Goal: Transaction & Acquisition: Purchase product/service

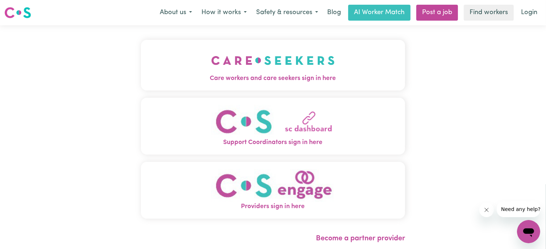
click at [292, 65] on img "Care workers and care seekers sign in here" at bounding box center [273, 60] width 124 height 27
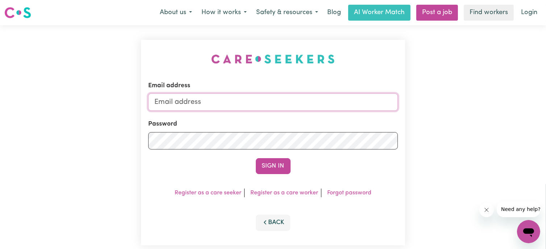
click at [165, 102] on input "Email address" at bounding box center [273, 101] width 250 height 17
type input "[EMAIL_ADDRESS][DOMAIN_NAME]"
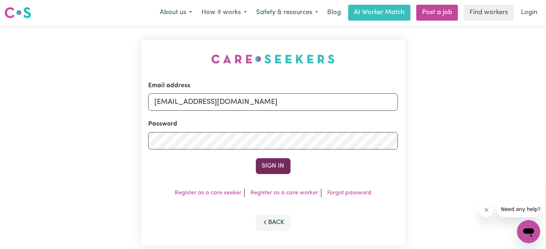
click at [274, 162] on button "Sign In" at bounding box center [273, 166] width 35 height 16
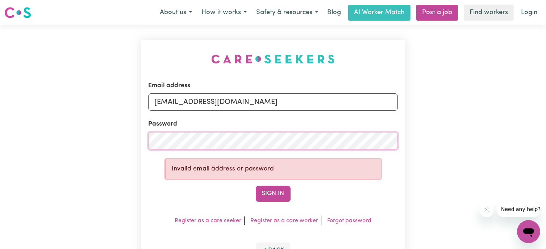
click at [142, 139] on div "Email address [EMAIL_ADDRESS][DOMAIN_NAME] Password Invalid email address or pa…" at bounding box center [273, 156] width 265 height 233
click at [274, 194] on button "Sign In" at bounding box center [273, 194] width 35 height 16
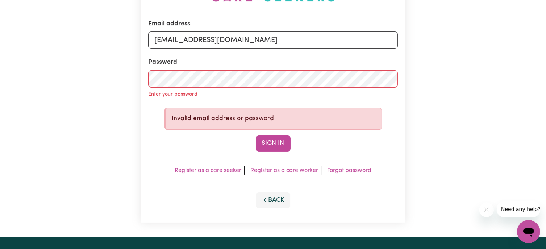
scroll to position [72, 0]
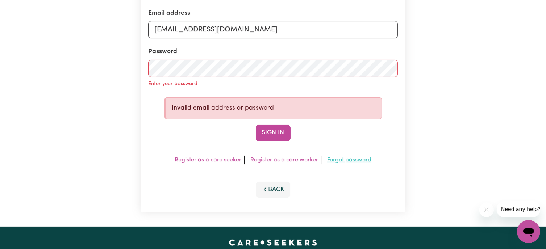
click at [339, 160] on link "Forgot password" at bounding box center [349, 160] width 44 height 6
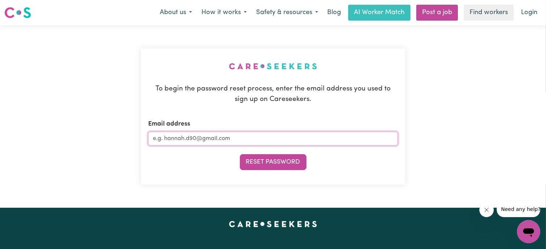
click at [163, 140] on input "Email address" at bounding box center [273, 139] width 250 height 14
type input "[EMAIL_ADDRESS][DOMAIN_NAME]"
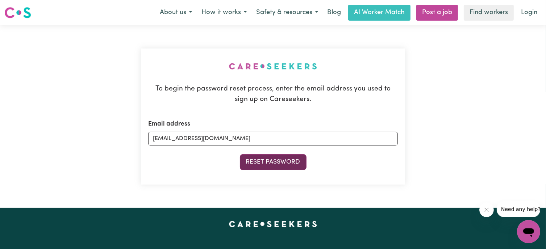
click at [287, 161] on button "Reset Password" at bounding box center [273, 162] width 67 height 16
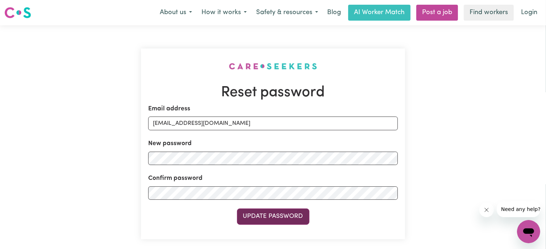
click at [276, 217] on button "Update Password" at bounding box center [273, 217] width 72 height 16
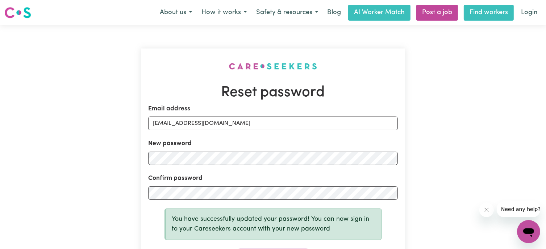
click at [477, 11] on link "Find workers" at bounding box center [489, 13] width 50 height 16
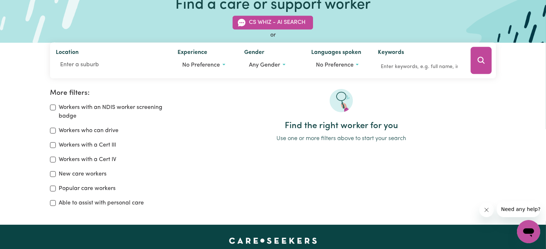
scroll to position [72, 0]
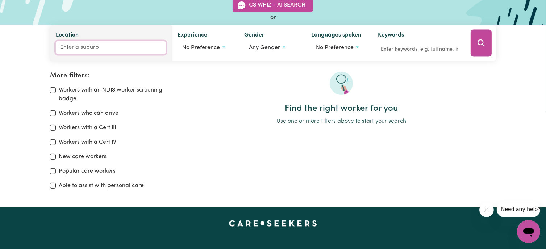
click at [61, 46] on input "Location" at bounding box center [111, 47] width 111 height 13
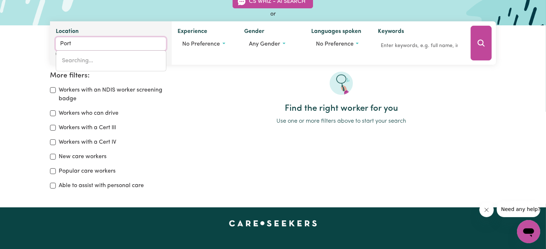
type input "Port"
type input "Port ADELAIDE, South Australia, 5015"
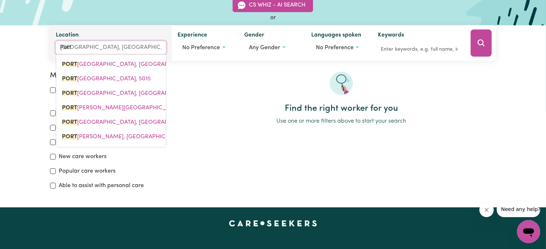
type input "Port M"
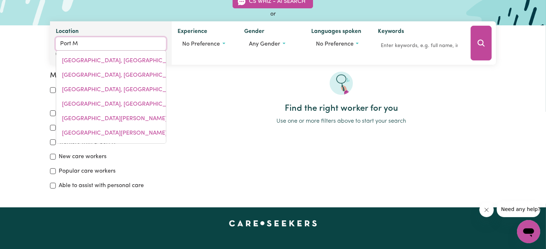
type input "Port MACDONNELL, South Australia, 5291"
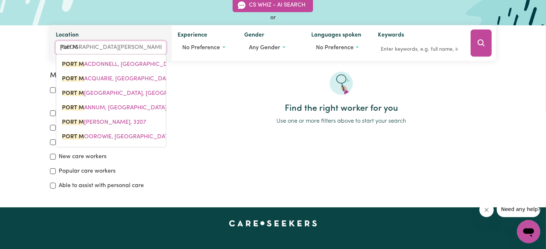
type input "Port Ma"
type input "Port MaCDONNELL, South Australia, 5291"
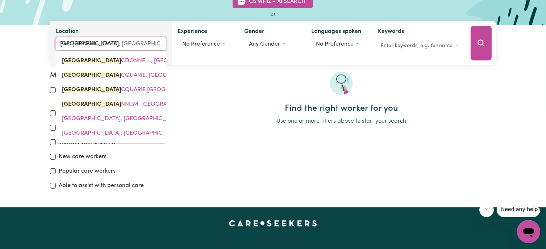
type input "Port Mac"
type input "Port MacDONNELL, South Australia, 5291"
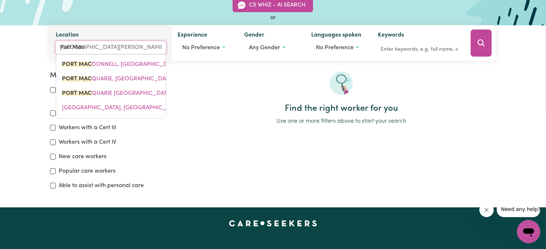
type input "Port Macq"
type input "Port MacqUARIE, New South Wales, 2444"
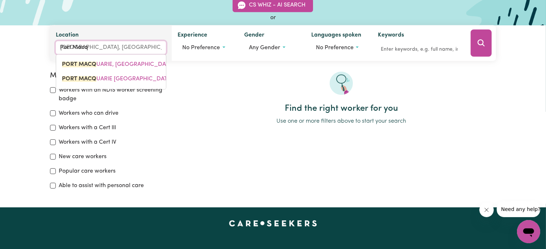
type input "Port Macqu"
type input "Port MacquARIE, New South Wales, 2444"
type input "Port Macqua"
type input "Port MacquaRIE, New South Wales, 2444"
type input "Port Macquar"
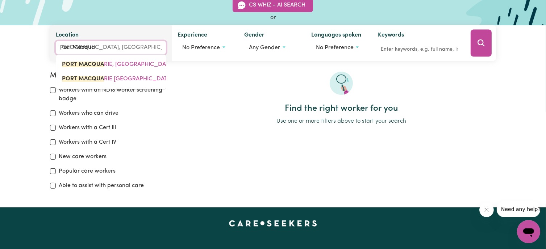
type input "Port MacquarIE, New South Wales, 2444"
type input "Port Macquari"
type input "Port MacquariE, New South Wales, 2444"
type input "Port Macquarie"
type input "Port Macquarie, New South Wales, 2444"
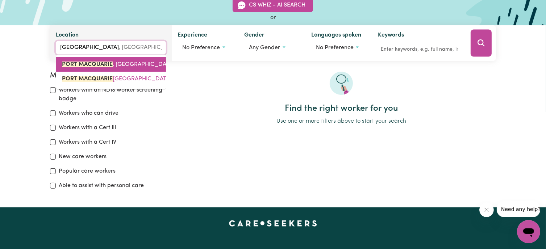
click at [122, 62] on span "PORT MACQUARIE , New South Wales, 2444" at bounding box center [126, 65] width 128 height 6
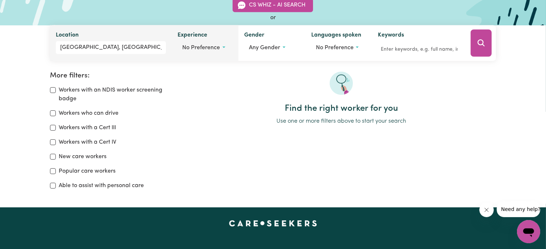
click at [214, 45] on span "No preference" at bounding box center [201, 48] width 38 height 6
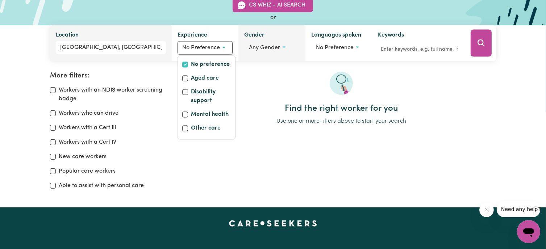
click at [253, 47] on span "Any gender" at bounding box center [264, 48] width 31 height 6
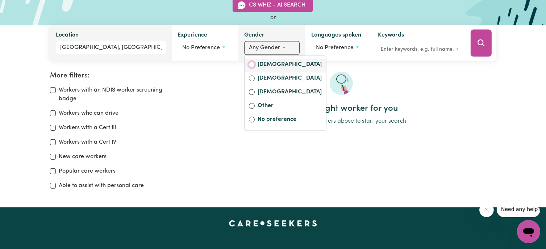
click at [252, 63] on input "Female" at bounding box center [252, 65] width 6 height 6
radio input "true"
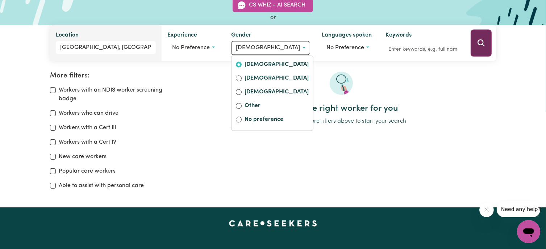
click at [482, 43] on icon "Search" at bounding box center [481, 43] width 9 height 9
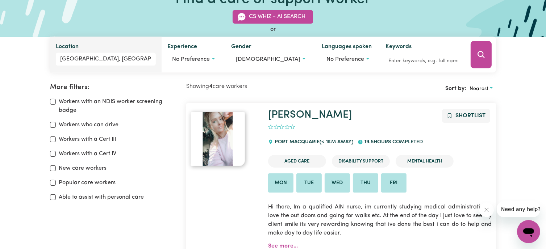
scroll to position [49, 0]
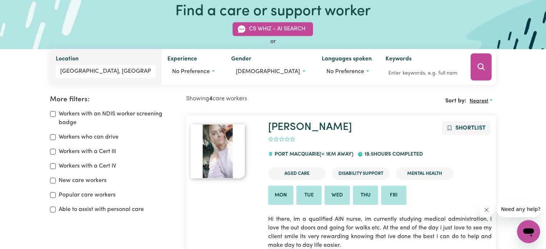
click at [483, 100] on span "Nearest" at bounding box center [479, 101] width 19 height 5
click at [488, 132] on link "Last active" at bounding box center [495, 132] width 57 height 14
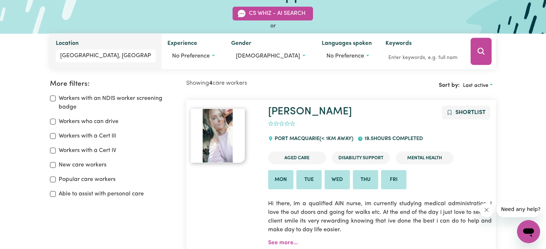
scroll to position [49, 0]
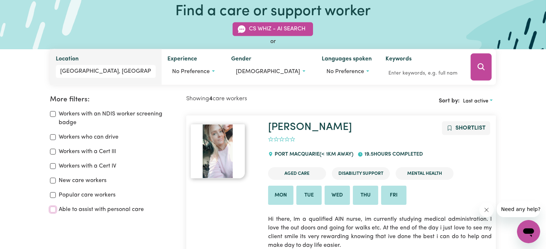
click at [51, 211] on input "Able to assist with personal care" at bounding box center [53, 210] width 6 height 6
checkbox input "true"
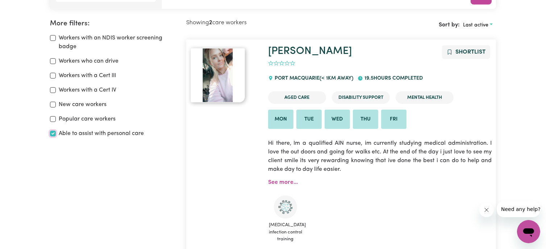
scroll to position [121, 0]
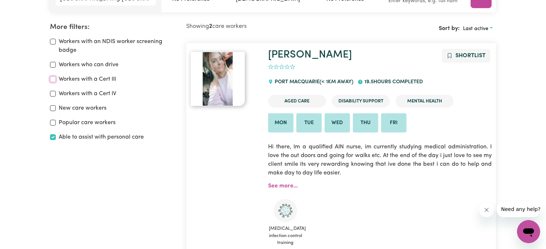
click at [53, 78] on input "Workers with a Cert III" at bounding box center [53, 79] width 6 height 6
checkbox input "true"
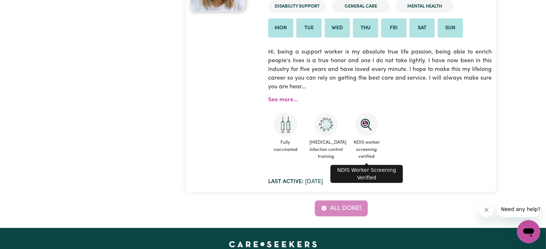
scroll to position [447, 0]
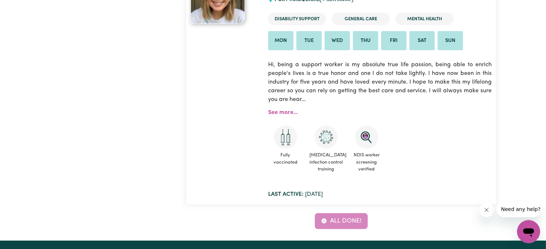
click at [513, 209] on span "Need any help?" at bounding box center [520, 209] width 39 height 6
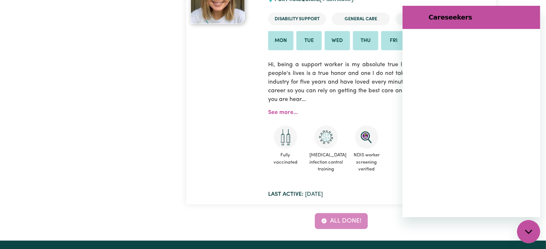
scroll to position [0, 0]
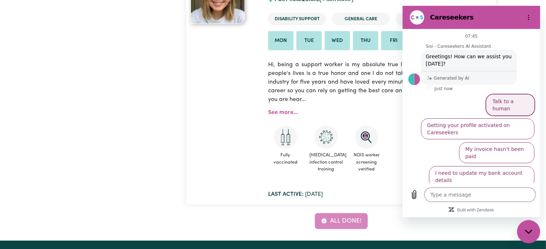
click at [504, 100] on button "Talk to a human" at bounding box center [510, 105] width 48 height 21
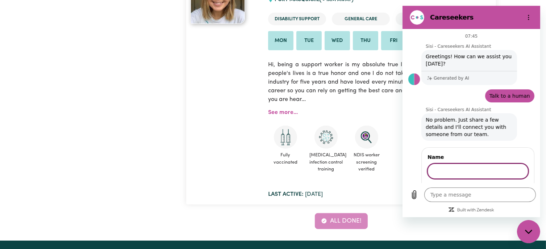
type textarea "x"
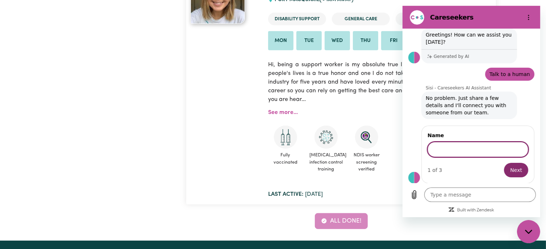
scroll to position [21, 0]
type input "Therese"
click at [513, 169] on span "Next" at bounding box center [516, 170] width 12 height 9
type textarea "x"
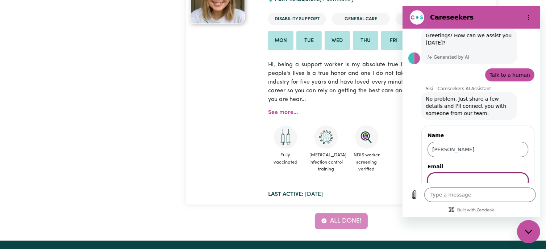
scroll to position [52, 0]
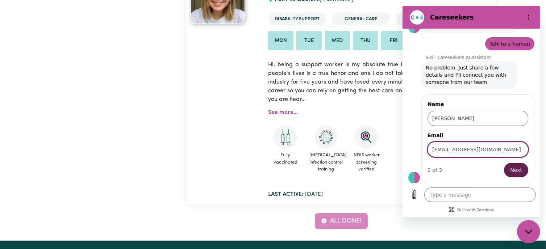
type input "[EMAIL_ADDRESS][DOMAIN_NAME]"
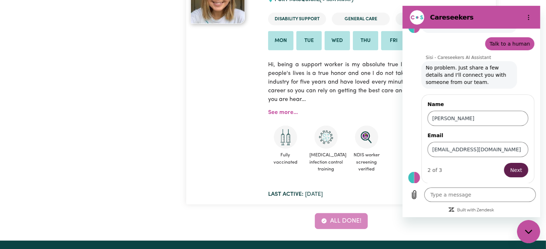
click at [510, 169] on span "Next" at bounding box center [516, 170] width 12 height 9
type textarea "x"
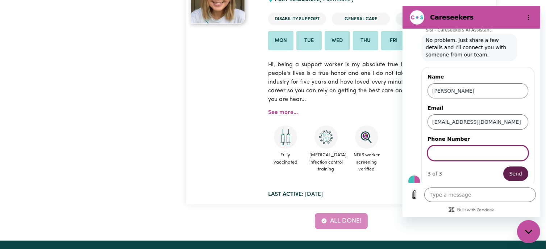
scroll to position [83, 0]
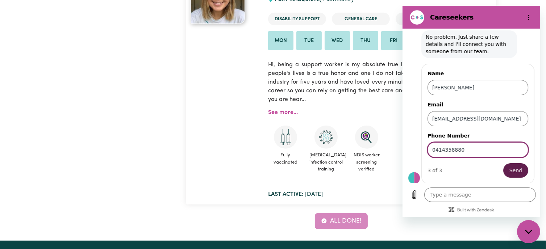
type input "0414358880"
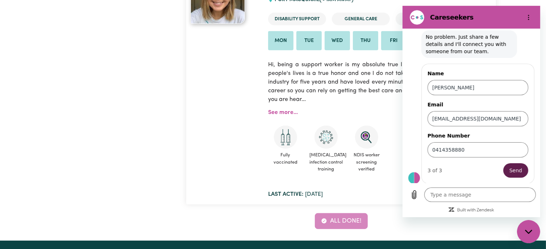
click at [510, 166] on span "Send" at bounding box center [515, 170] width 13 height 9
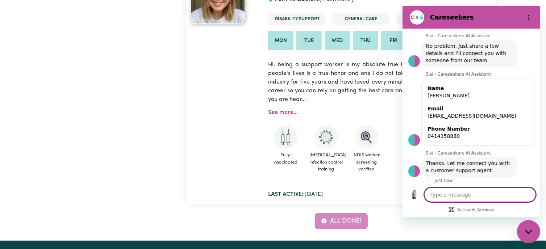
scroll to position [75, 0]
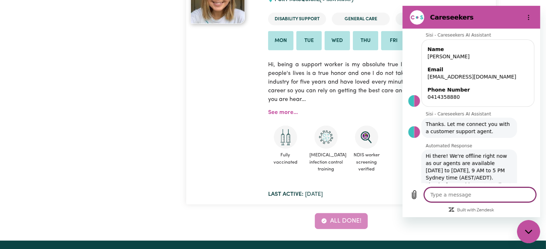
type textarea "x"
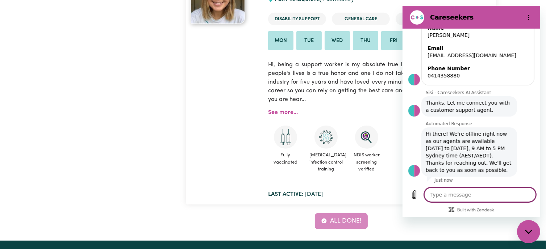
scroll to position [136, 0]
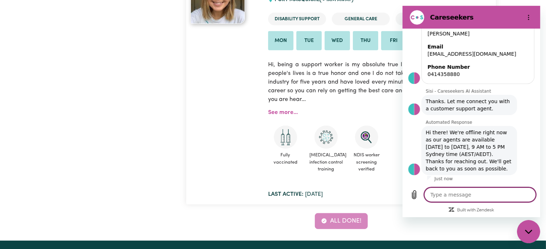
type textarea "T"
type textarea "x"
type textarea "Th"
type textarea "x"
type textarea "The"
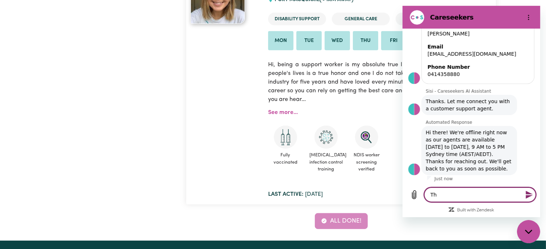
type textarea "x"
type textarea "Ther"
type textarea "x"
type textarea "There"
type textarea "x"
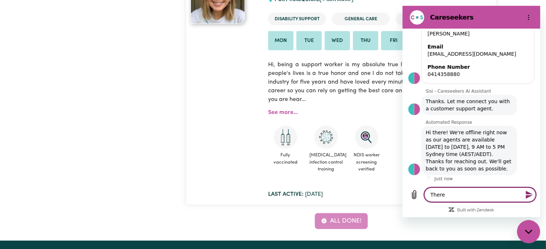
type textarea "There"
type textarea "x"
type textarea "There d"
type textarea "x"
type textarea "There do"
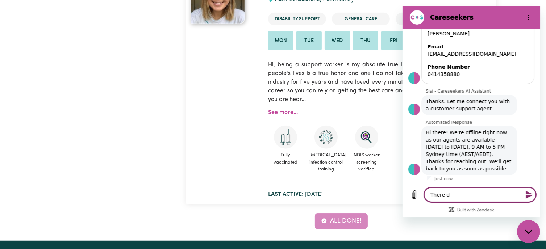
type textarea "x"
type textarea "There doe"
type textarea "x"
type textarea "There does"
type textarea "x"
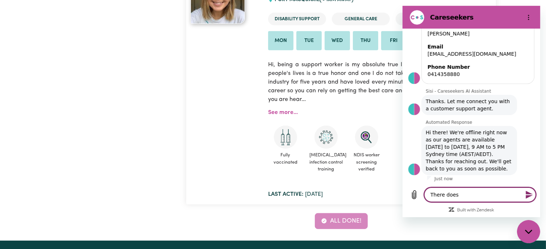
type textarea "There doesn"
type textarea "x"
type textarea "There doesn'"
type textarea "x"
type textarea "There doesn't"
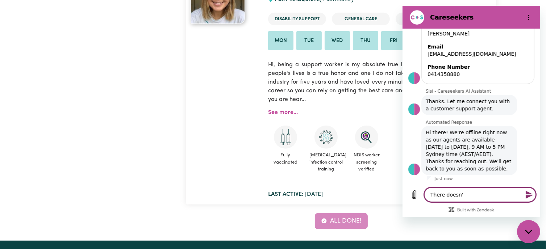
type textarea "x"
type textarea "There doesn't"
type textarea "x"
type textarea "There doesn't s"
type textarea "x"
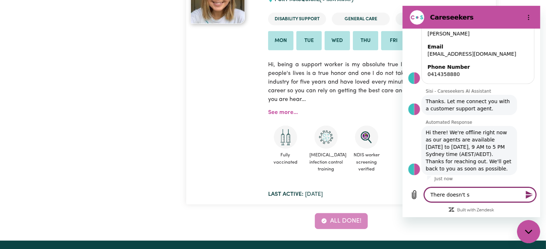
type textarea "There doesn't se"
type textarea "x"
type textarea "There doesn't see"
type textarea "x"
type textarea "There doesn't seem"
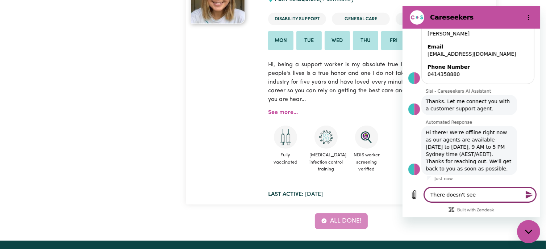
type textarea "x"
type textarea "There doesn't seem"
type textarea "x"
type textarea "There doesn't seem t"
type textarea "x"
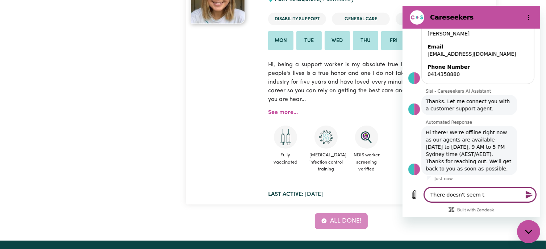
type textarea "There doesn't seem to"
type textarea "x"
type textarea "There doesn't seem to"
type textarea "x"
type textarea "There doesn't seem to b"
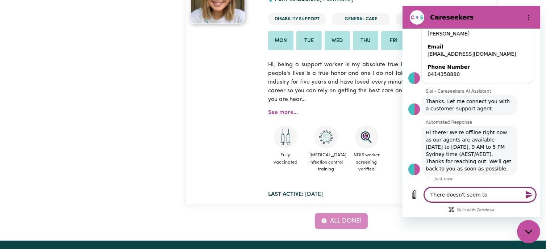
type textarea "x"
type textarea "There doesn't seem to be"
type textarea "x"
type textarea "There doesn't seem to be"
type textarea "x"
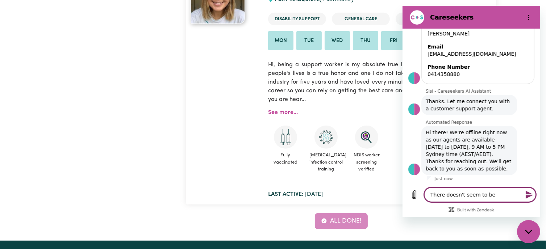
type textarea "There doesn't seem to be a"
type textarea "x"
type textarea "There doesn't seem to be ay"
type textarea "x"
type textarea "There doesn't seem to be ay"
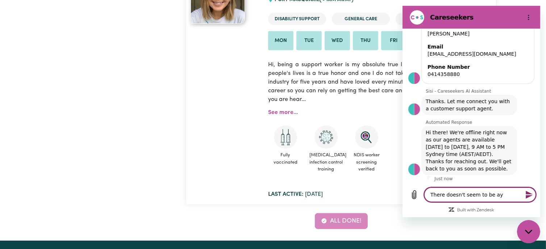
type textarea "x"
type textarea "There doesn't seem to be ay s"
type textarea "x"
type textarea "There doesn't seem to be ay su"
type textarea "x"
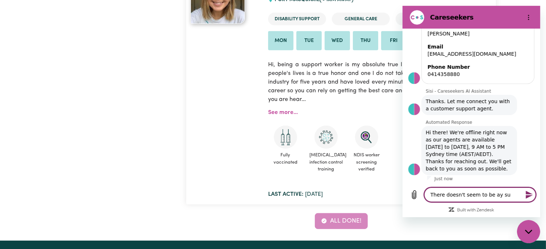
type textarea "There doesn't seem to be ay sup"
type textarea "x"
type textarea "There doesn't seem to be ay supp"
type textarea "x"
type textarea "There doesn't seem to be ay suppo"
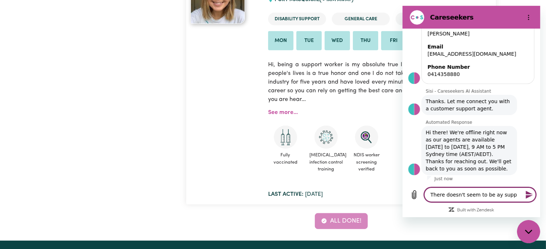
type textarea "x"
type textarea "There doesn't seem to be ay suppor"
type textarea "x"
type textarea "There doesn't seem to be ay support"
type textarea "x"
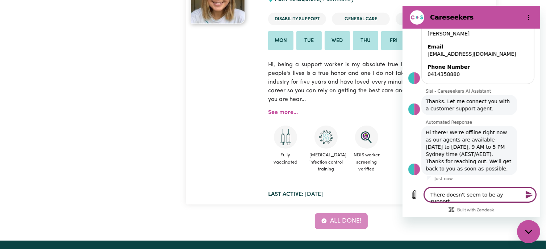
type textarea "There doesn't seem to be ay support"
type textarea "x"
type textarea "There doesn't seem to be ay support w"
type textarea "x"
type textarea "There doesn't seem to be ay support wo"
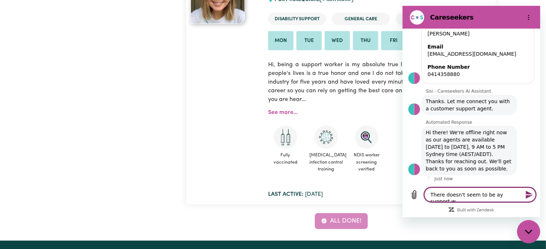
type textarea "x"
type textarea "There doesn't seem to be ay support wor"
type textarea "x"
type textarea "There doesn't seem to be ay support work"
type textarea "x"
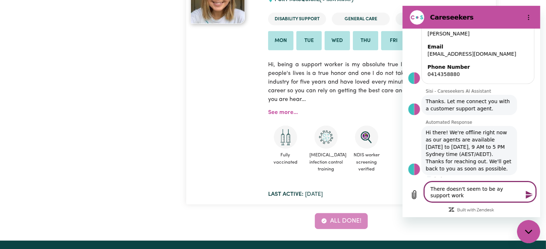
type textarea "There doesn't seem to be ay support worke"
type textarea "x"
type textarea "There doesn't seem to be ay support worker"
type textarea "x"
type textarea "There doesn't seem to be ay support workers"
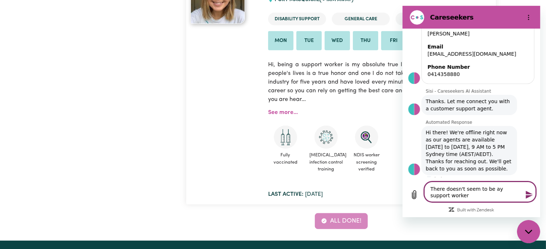
type textarea "x"
type textarea "There doesn't seem to be ay support workers"
type textarea "x"
type textarea "There doesn't seem to be ay support workers i"
type textarea "x"
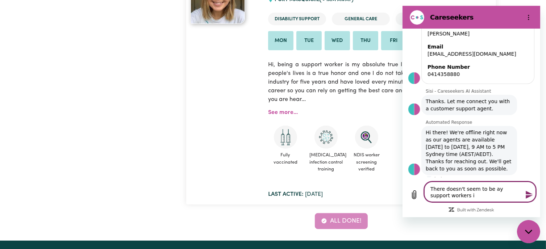
type textarea "There doesn't seem to be ay support workers in"
type textarea "x"
type textarea "There doesn't seem to be ay support workers in"
type textarea "x"
type textarea "There doesn't seem to be ay support workers in"
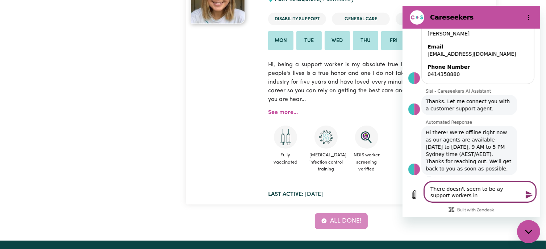
type textarea "x"
type textarea "There doesn't seem to be ay support workers in P"
type textarea "x"
type textarea "There doesn't seem to be ay support workers in Po"
type textarea "x"
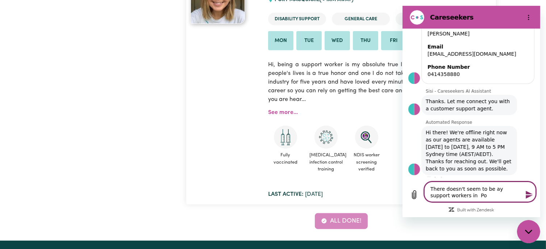
type textarea "There doesn't seem to be ay support workers in Por"
type textarea "x"
type textarea "There doesn't seem to be ay support workers in Port"
type textarea "x"
type textarea "There doesn't seem to be ay support workers in Port"
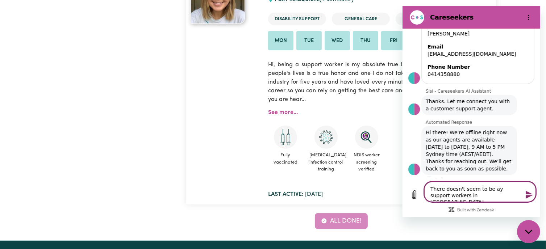
type textarea "x"
type textarea "There doesn't seem to be ay support workers in Port M"
type textarea "x"
type textarea "There doesn't seem to be ay support workers in Port Ma"
type textarea "x"
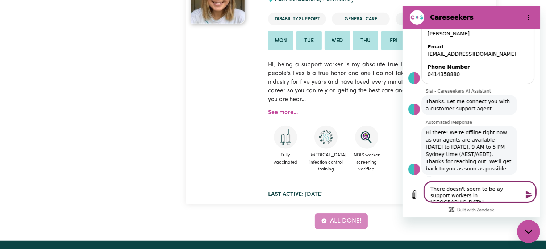
type textarea "There doesn't seem to be ay support workers in Port Mac"
type textarea "x"
type textarea "There doesn't seem to be ay support workers in Port Macq"
type textarea "x"
type textarea "There doesn't seem to be ay support workers in Port Macqu"
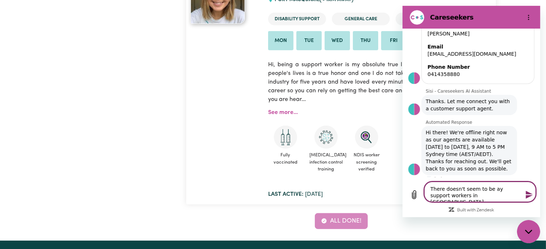
type textarea "x"
type textarea "There doesn't seem to be ay support workers in Port Macqua"
type textarea "x"
type textarea "There doesn't seem to be ay support workers in Port Macquar"
type textarea "x"
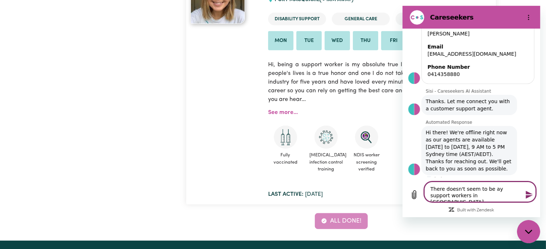
type textarea "There doesn't seem to be ay support workers in Port Macquari"
type textarea "x"
type textarea "There doesn't seem to be ay support workers in Port Macquarie"
type textarea "x"
type textarea "There doesn't seem to be ay support workers in Port Macquarie"
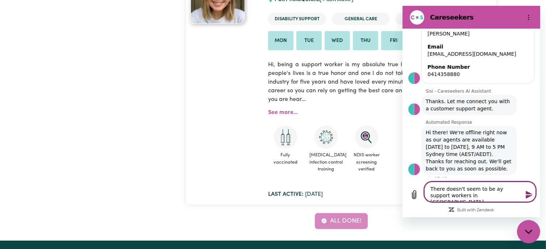
type textarea "x"
type textarea "There doesn't seem to be ay support workers in Port Macquarie N"
type textarea "x"
type textarea "There doesn't seem to be ay support workers in Port Macquarie NS"
type textarea "x"
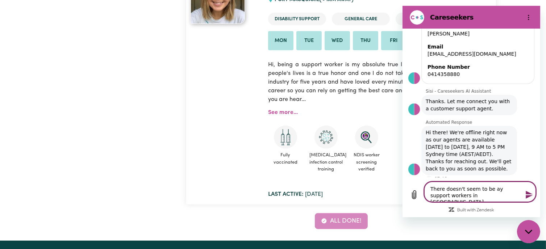
type textarea "There doesn't seem to be ay support workers in Port Macquarie NSW"
type textarea "x"
type textarea "There doesn't seem to be ay support workers in Port Macquarie NSW"
type textarea "x"
type textarea "There doesn't seem to be ay support workers in Port Macquarie NSW 2"
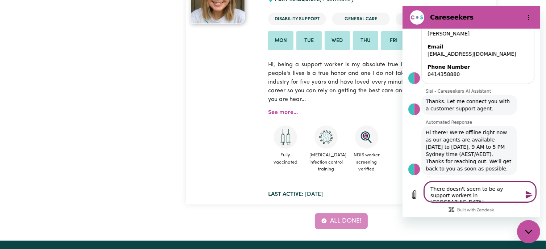
type textarea "x"
type textarea "There doesn't seem to be ay support workers in Port Macquarie NSW 24"
type textarea "x"
type textarea "There doesn't seem to be ay support workers in Port Macquarie NSW 244"
type textarea "x"
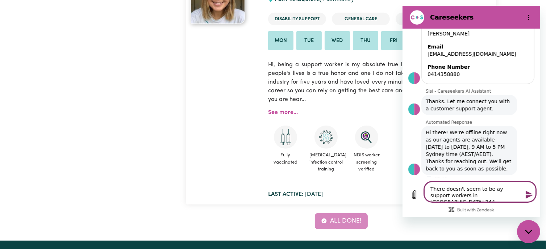
type textarea "There doesn't seem to be ay support workers in Port Macquarie NSW 2444"
type textarea "x"
type textarea "There doesn't seem to be ay support workers in Port Macquarie NSW 2444"
type textarea "x"
type textarea "There doesn't seem to be ay support workers in Port Macquarie NSW 2444 t"
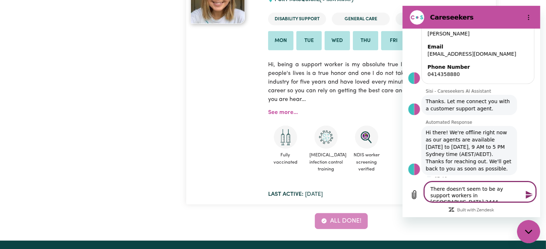
type textarea "x"
type textarea "There doesn't seem to be ay support workers in Port Macquarie NSW 2444 th"
type textarea "x"
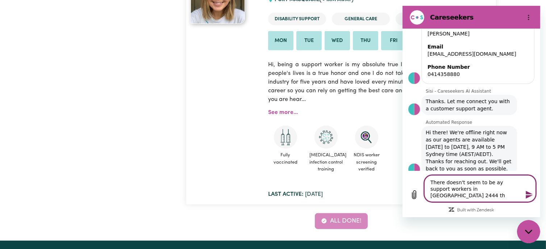
type textarea "There doesn't seem to be ay support workers in Port Macquarie NSW 2444 tha"
type textarea "x"
type textarea "There doesn't seem to be ay support workers in Port Macquarie NSW 2444 that"
type textarea "x"
type textarea "There doesn't seem to be ay support workers in Port Macquarie NSW 2444 that"
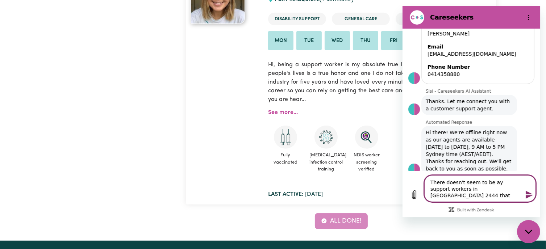
type textarea "x"
type textarea "There doesn't seem to be ay support workers in Port Macquarie NSW 2444 that a"
type textarea "x"
type textarea "There doesn't seem to be ay support workers in Port Macquarie NSW 2444 that ar"
type textarea "x"
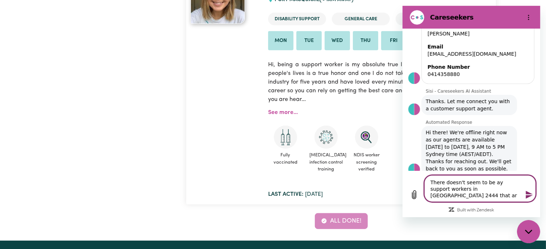
type textarea "There doesn't seem to be ay support workers in Port Macquarie NSW 2444 that are"
type textarea "x"
type textarea "There doesn't seem to be ay support workers in Port Macquarie NSW 2444 that are"
type textarea "x"
type textarea "There doesn't seem to be ay support workers in Port Macquarie NSW 2444 that are…"
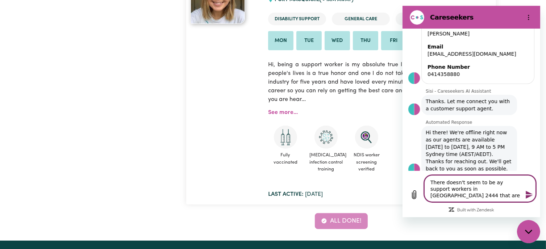
type textarea "x"
type textarea "There doesn't seem to be ay support workers in Port Macquarie NSW 2444 that are…"
type textarea "x"
type textarea "There doesn't seem to be ay support workers in Port Macquarie NSW 2444 that are…"
type textarea "x"
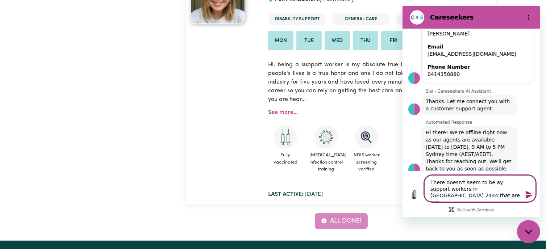
type textarea "There doesn't seem to be ay support workers in Port Macquarie NSW 2444 that are…"
type textarea "x"
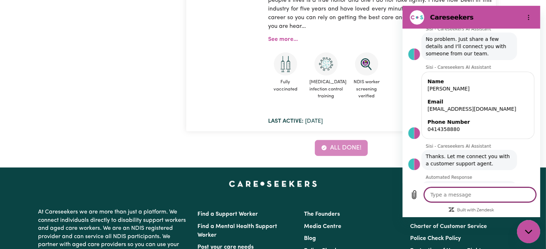
scroll to position [556, 0]
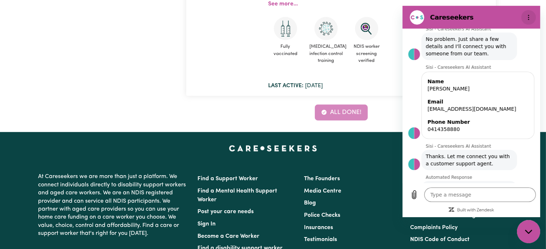
click at [528, 17] on icon "Options menu" at bounding box center [528, 17] width 6 height 6
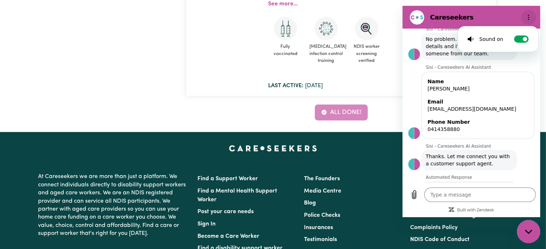
click at [528, 17] on icon "Options menu" at bounding box center [528, 17] width 6 height 6
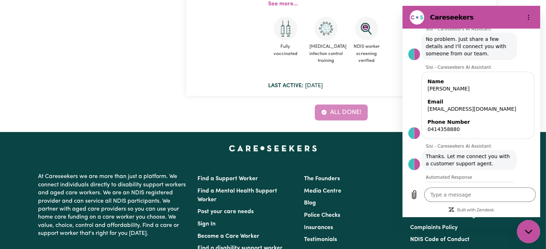
click at [530, 228] on div "Close messaging window" at bounding box center [528, 232] width 22 height 22
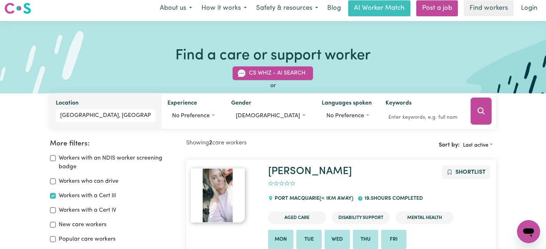
scroll to position [0, 0]
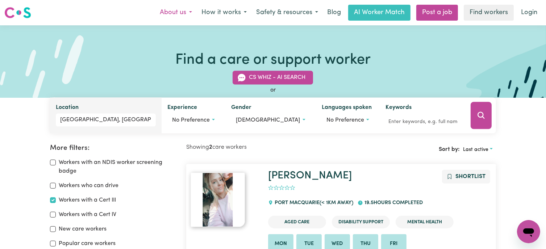
click at [179, 12] on button "About us" at bounding box center [176, 12] width 42 height 15
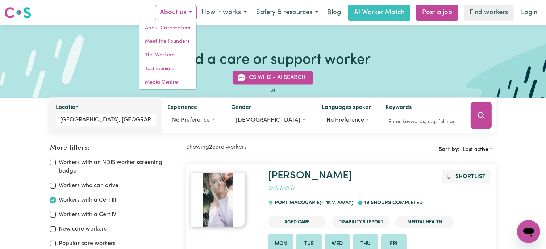
click at [179, 12] on button "About us" at bounding box center [176, 12] width 42 height 15
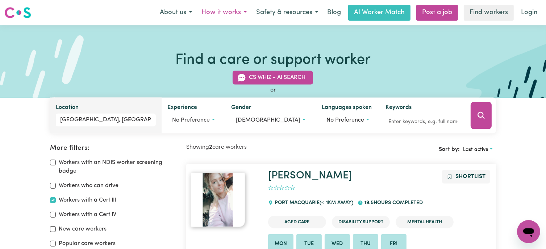
click at [222, 12] on button "How it works" at bounding box center [224, 12] width 55 height 15
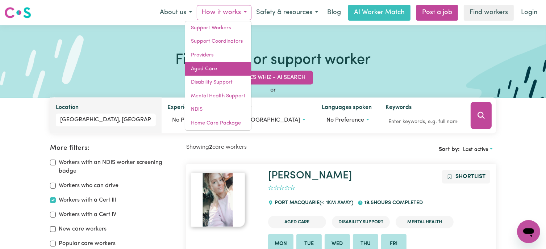
click at [210, 66] on link "Aged Care" at bounding box center [218, 69] width 66 height 14
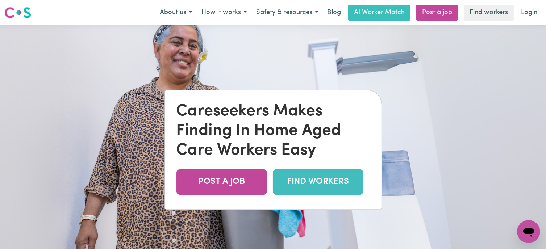
click at [303, 182] on link "FIND WORKERS" at bounding box center [318, 183] width 91 height 26
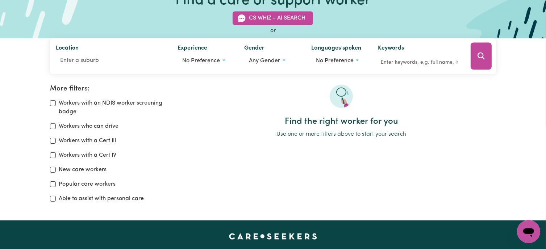
scroll to position [109, 0]
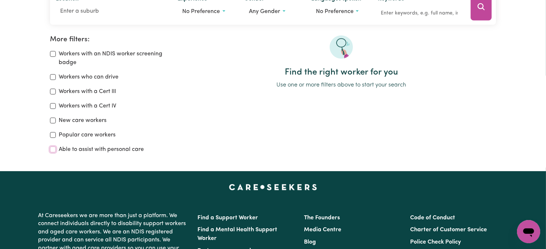
click at [55, 150] on input "Able to assist with personal care" at bounding box center [53, 150] width 6 height 6
checkbox input "true"
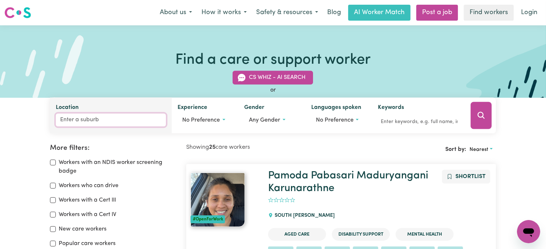
click at [70, 118] on input "Location" at bounding box center [111, 120] width 111 height 13
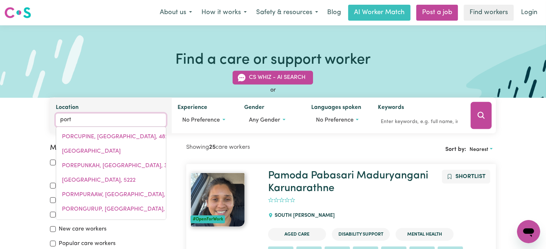
type input "port"
type input "port ADELAIDE, South Australia, 5015"
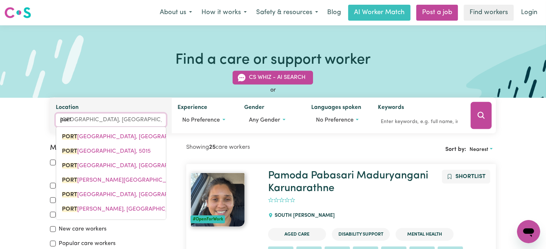
type input "port M"
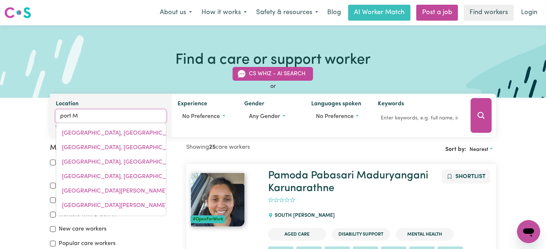
type input "port MACDONNELL, South Australia, 5291"
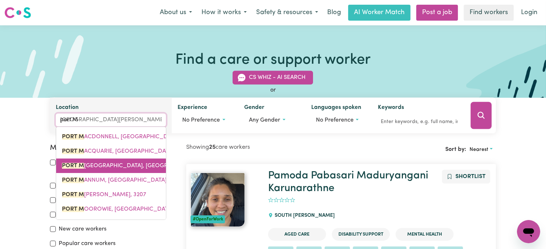
click at [103, 161] on link "PORT M ACQUARIE BC, New South Wales, 2444" at bounding box center [111, 166] width 110 height 14
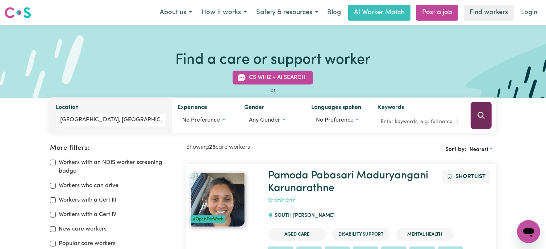
click at [485, 114] on button "Search" at bounding box center [481, 115] width 21 height 27
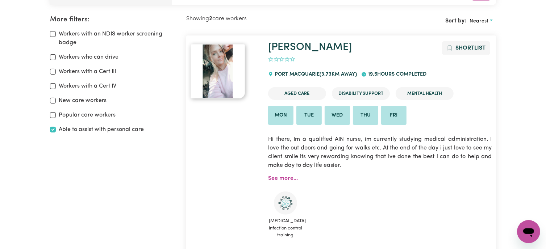
scroll to position [157, 0]
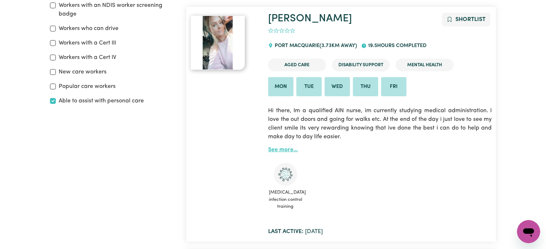
click at [276, 150] on link "See more..." at bounding box center [283, 150] width 30 height 6
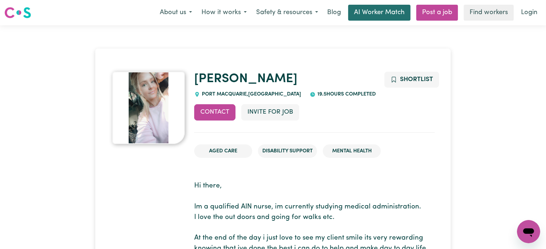
click at [378, 12] on link "AI Worker Match" at bounding box center [379, 13] width 62 height 16
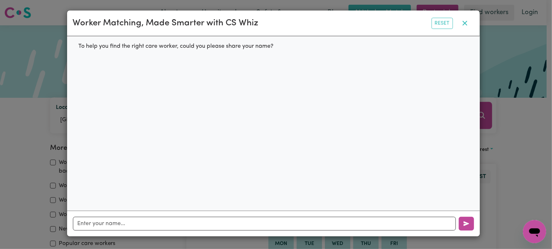
click at [465, 21] on icon "button" at bounding box center [464, 23] width 9 height 9
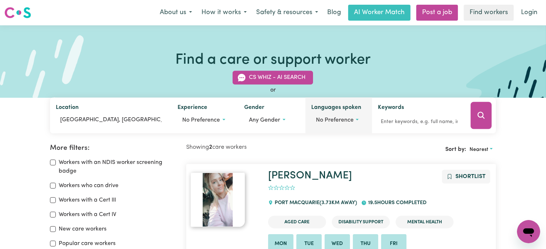
click at [357, 118] on button "No preference" at bounding box center [338, 121] width 55 height 14
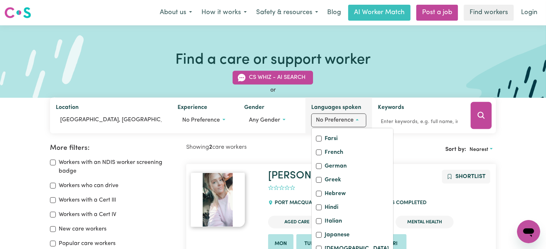
scroll to position [109, 0]
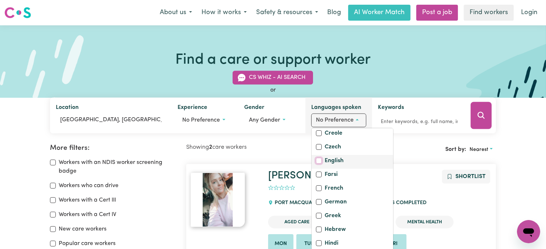
click at [317, 164] on input "English" at bounding box center [319, 161] width 6 height 6
checkbox input "true"
checkbox input "false"
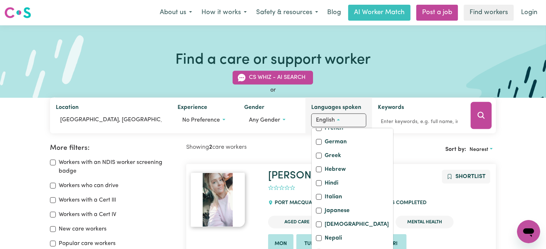
scroll to position [217, 0]
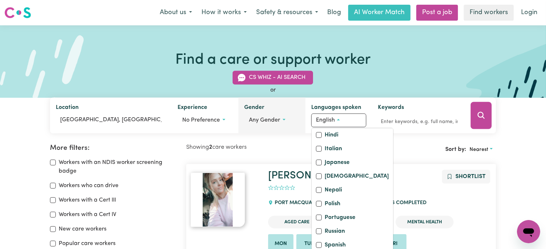
click at [282, 118] on button "Any gender" at bounding box center [271, 121] width 55 height 14
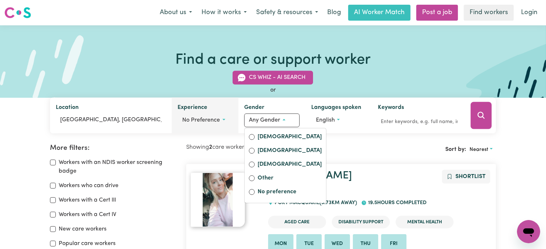
click at [217, 120] on span "No preference" at bounding box center [201, 121] width 38 height 6
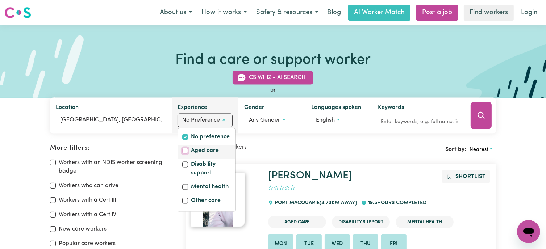
click at [184, 149] on input "Aged care" at bounding box center [185, 151] width 6 height 6
checkbox input "true"
checkbox input "false"
click at [185, 163] on input "Disability support" at bounding box center [185, 165] width 6 height 6
click at [199, 80] on div "CS Whiz - AI Search or Location PORT MACQUARIE BC, New South Wales Experience 2…" at bounding box center [273, 97] width 455 height 71
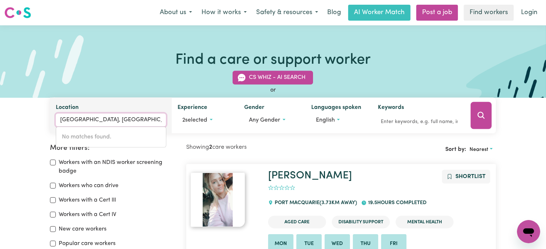
click at [120, 121] on input "PORT MACQUARIE BC, New South Wales" at bounding box center [111, 120] width 111 height 13
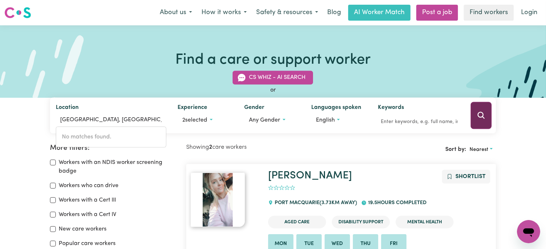
click at [478, 113] on icon "Search" at bounding box center [481, 115] width 9 height 9
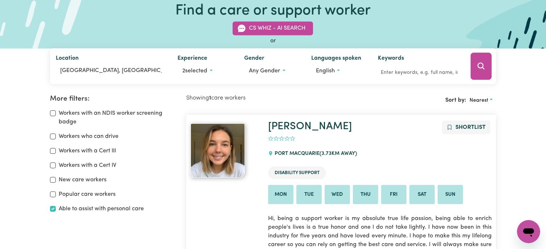
scroll to position [49, 0]
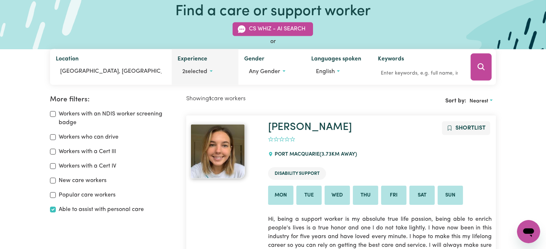
click at [213, 70] on button "2 selected" at bounding box center [205, 72] width 55 height 14
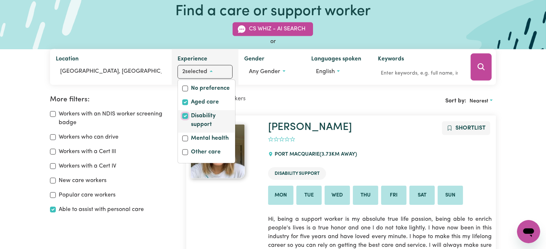
click at [184, 116] on input "Disability support" at bounding box center [185, 116] width 6 height 6
checkbox input "false"
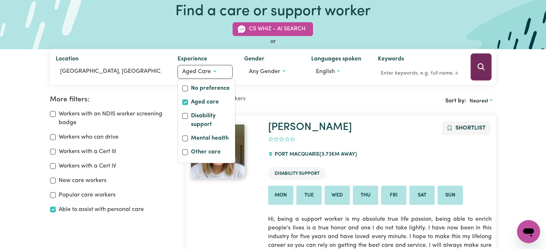
click at [482, 67] on icon "Search" at bounding box center [481, 67] width 9 height 9
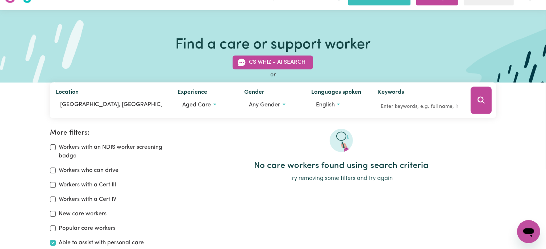
scroll to position [12, 0]
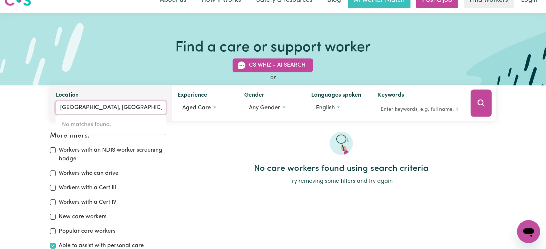
click at [122, 108] on input "PORT MACQUARIE BC, New South Wales" at bounding box center [111, 107] width 111 height 13
drag, startPoint x: 162, startPoint y: 107, endPoint x: 111, endPoint y: 103, distance: 51.6
click at [111, 103] on input "PORT MACQUARIE BC, New South Wales" at bounding box center [111, 107] width 111 height 13
click at [111, 104] on input "PORT MACQUARIE es" at bounding box center [111, 107] width 111 height 13
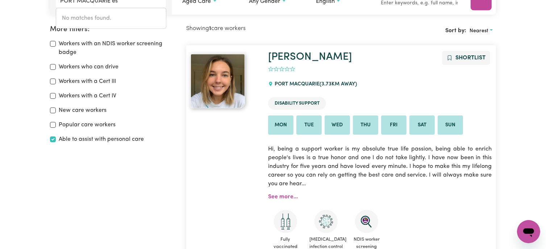
scroll to position [121, 0]
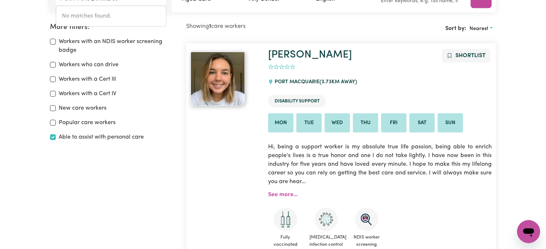
click at [110, 104] on div "New care workers" at bounding box center [114, 108] width 128 height 9
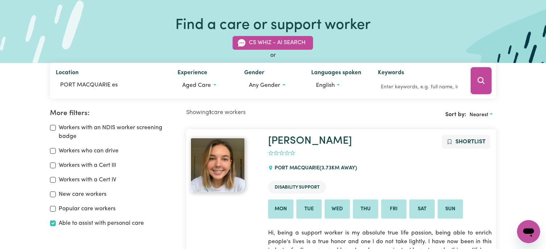
scroll to position [12, 0]
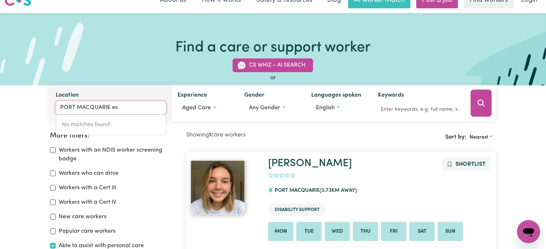
drag, startPoint x: 110, startPoint y: 105, endPoint x: 125, endPoint y: 107, distance: 14.6
click at [124, 107] on input "PORT MACQUARIE es" at bounding box center [111, 107] width 111 height 13
type input "PORT MACQUARIE"
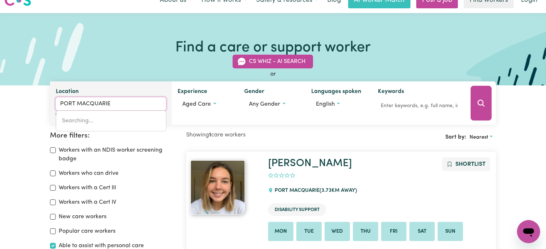
type input "[GEOGRAPHIC_DATA], [GEOGRAPHIC_DATA], 2444"
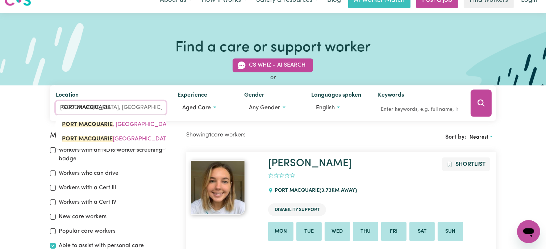
click at [141, 124] on span "PORT MACQUARIE , New South Wales, 2444" at bounding box center [126, 125] width 128 height 6
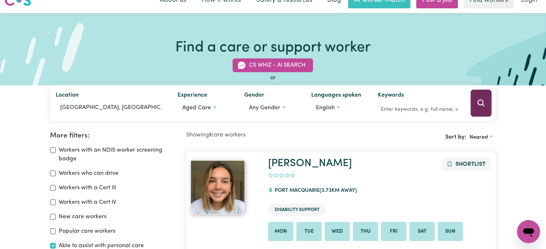
click at [477, 103] on icon "Search" at bounding box center [481, 103] width 9 height 9
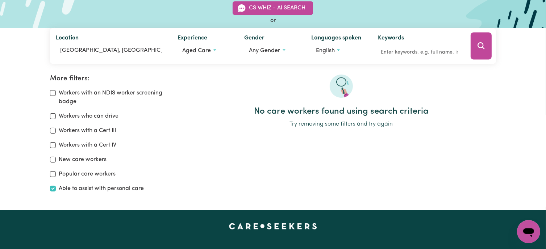
scroll to position [49, 0]
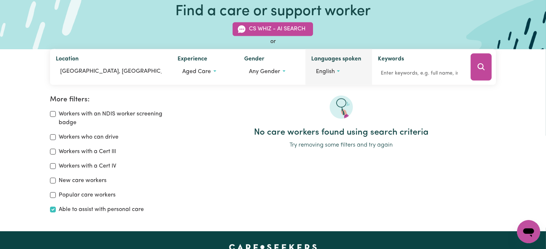
click at [338, 71] on button "English" at bounding box center [338, 72] width 55 height 14
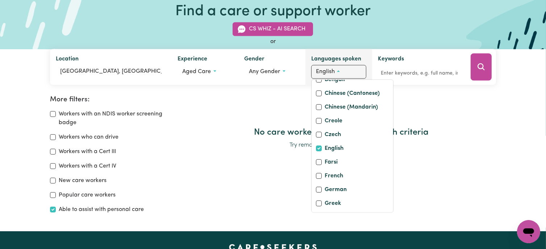
scroll to position [0, 0]
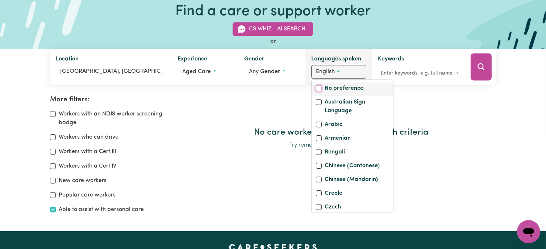
click at [320, 87] on input "No preference" at bounding box center [319, 89] width 6 height 6
checkbox input "true"
checkbox input "false"
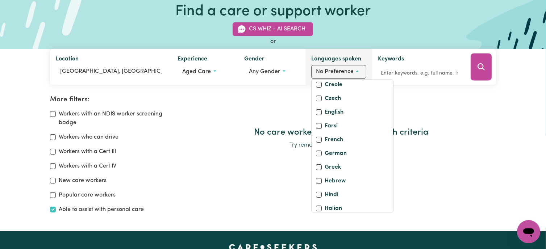
scroll to position [145, 0]
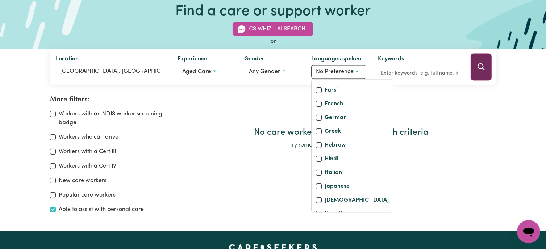
click at [477, 66] on icon "Search" at bounding box center [481, 67] width 9 height 9
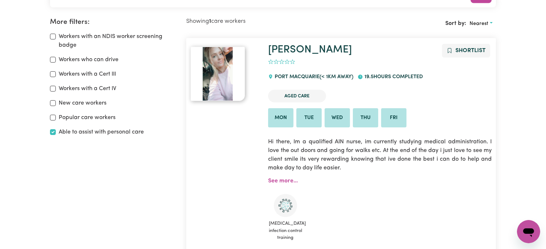
scroll to position [121, 0]
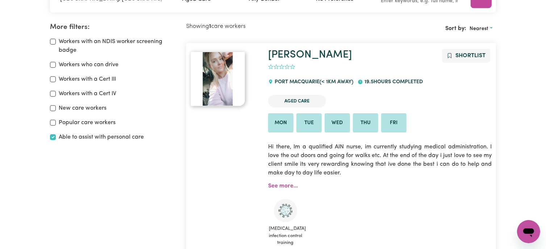
click at [308, 122] on li "Tue" at bounding box center [308, 123] width 25 height 20
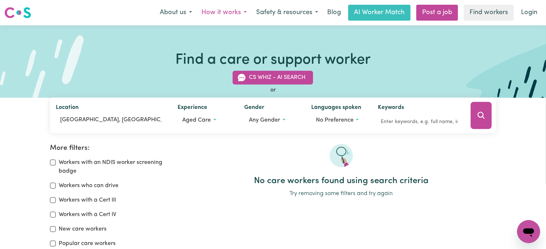
click at [221, 10] on button "How it works" at bounding box center [224, 12] width 55 height 15
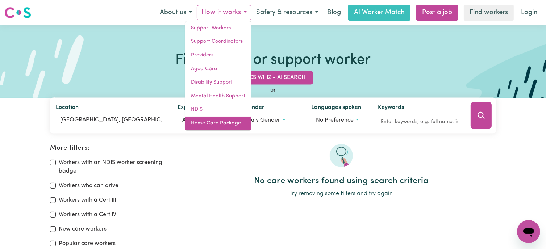
click at [213, 121] on link "Home Care Package" at bounding box center [218, 124] width 66 height 14
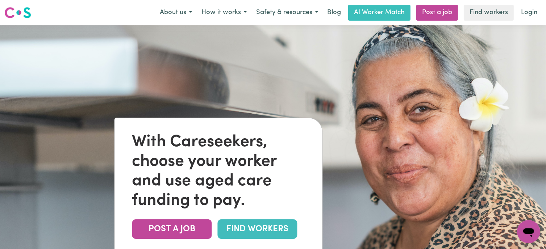
click at [236, 228] on link "FIND WORKERS" at bounding box center [257, 230] width 80 height 20
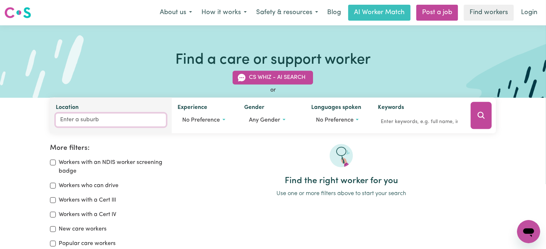
click at [67, 120] on input "Location" at bounding box center [111, 120] width 111 height 13
type input "wau"
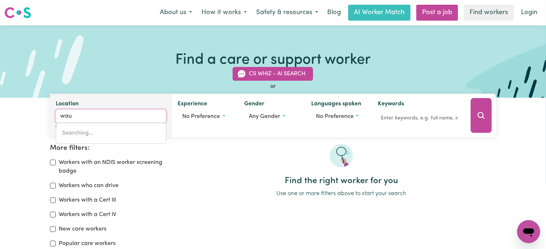
type input "wauBRA, Victoria, 3352"
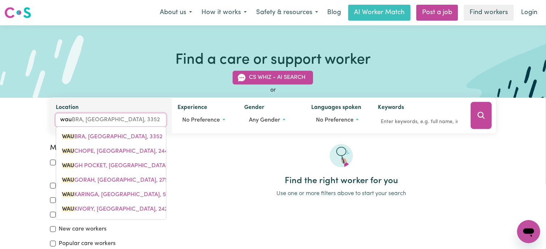
type input "wauc"
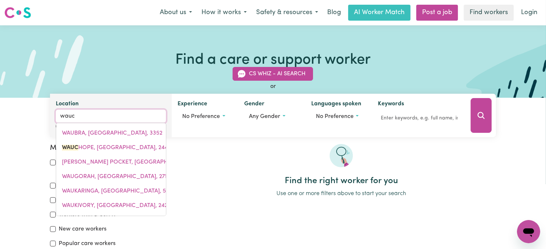
type input "waucHOPE, New South Wales, 2446"
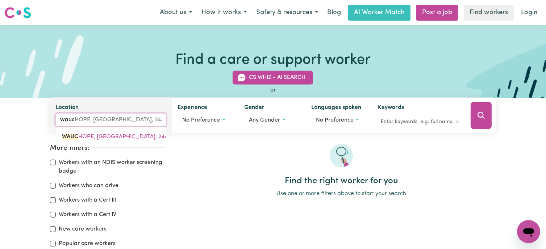
type input "wauch"
type input "wauchOPE, New South Wales, 2446"
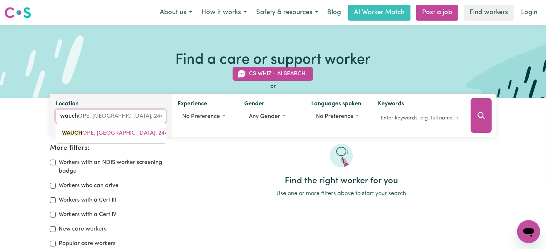
type input "waucho"
type input "wauchoPE, New South Wales, 2446"
type input "wauchop"
type input "wauchopE, New South Wales, 2446"
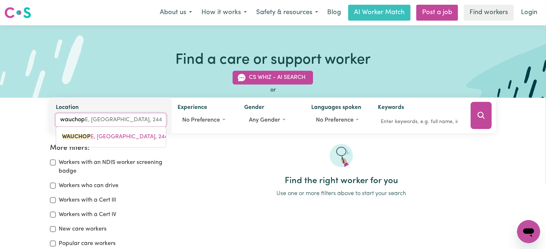
type input "wauchope"
type input "wauchope, New South Wales, 2446"
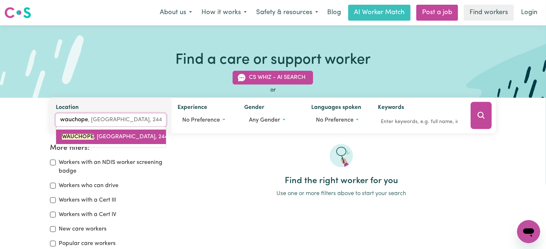
click at [115, 134] on span "WAUCHOPE , New South Wales, 2446" at bounding box center [116, 137] width 109 height 6
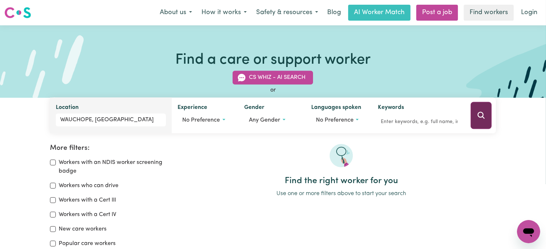
click at [479, 118] on icon "Search" at bounding box center [481, 115] width 9 height 9
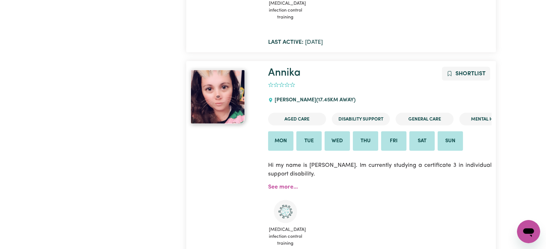
scroll to position [1099, 0]
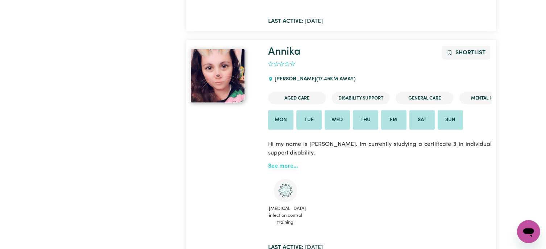
click at [273, 165] on link "See more..." at bounding box center [283, 166] width 30 height 6
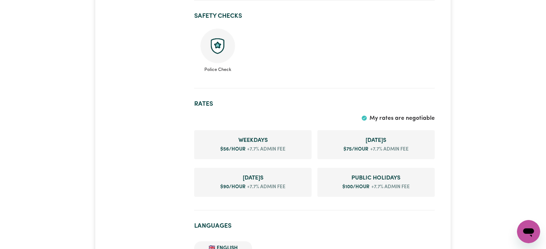
scroll to position [362, 0]
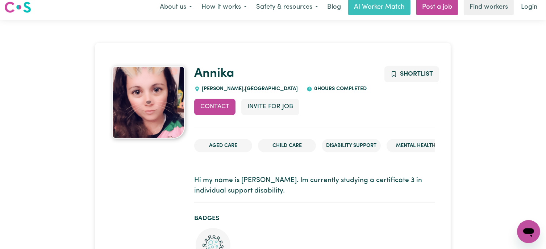
scroll to position [0, 0]
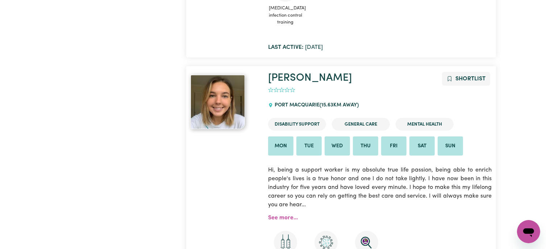
scroll to position [556, 0]
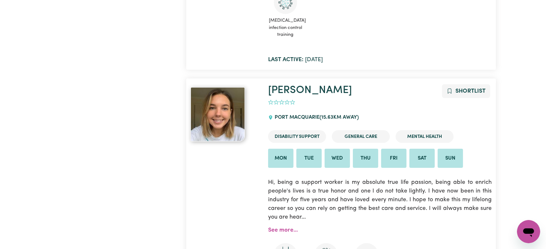
click at [225, 114] on img at bounding box center [218, 114] width 54 height 54
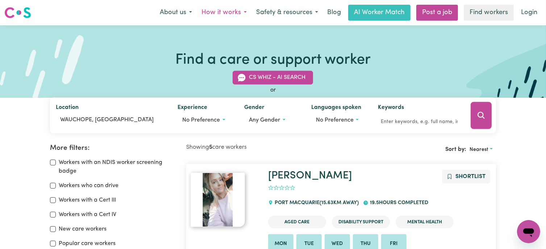
click at [221, 12] on button "How it works" at bounding box center [224, 12] width 55 height 15
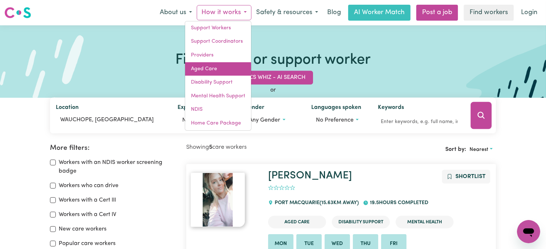
click at [225, 67] on link "Aged Care" at bounding box center [218, 69] width 66 height 14
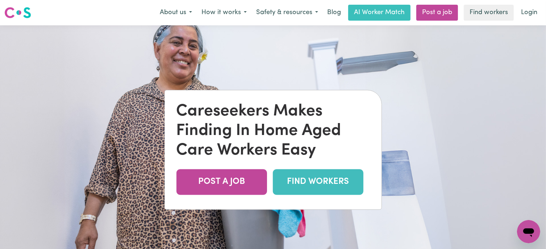
click at [332, 175] on link "FIND WORKERS" at bounding box center [318, 183] width 91 height 26
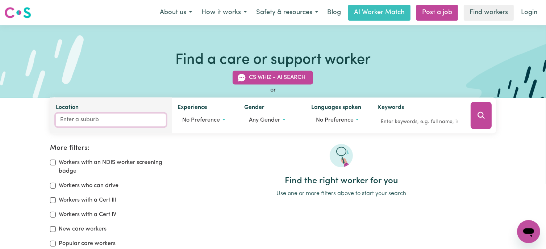
click at [59, 116] on input "Location" at bounding box center [111, 120] width 111 height 13
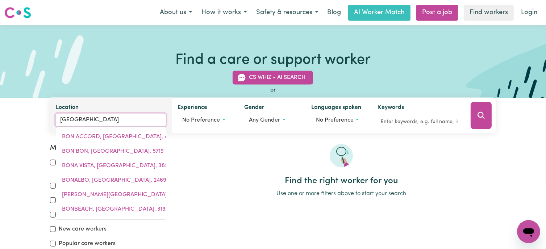
type input "bonny"
type input "[GEOGRAPHIC_DATA], [GEOGRAPHIC_DATA], 2445"
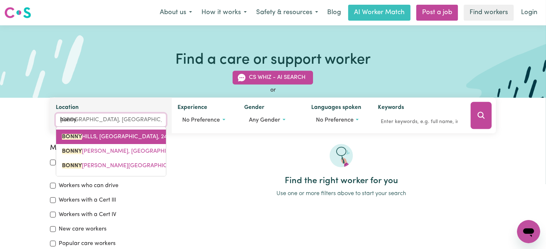
click at [72, 135] on mark "BONNY" at bounding box center [72, 137] width 20 height 6
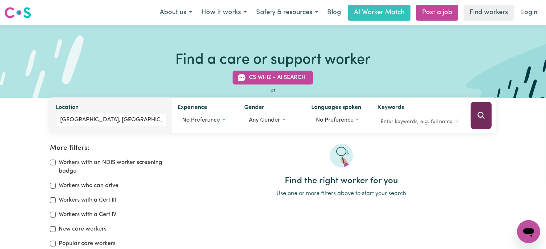
click at [481, 115] on icon "Search" at bounding box center [481, 115] width 9 height 9
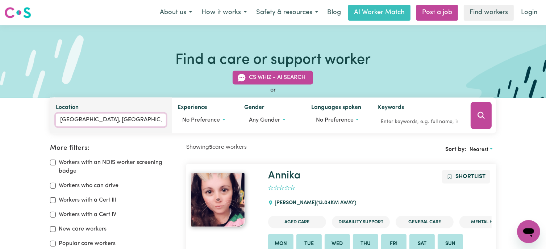
type input "[GEOGRAPHIC_DATA], [GEOGRAPHIC_DATA], 2445"
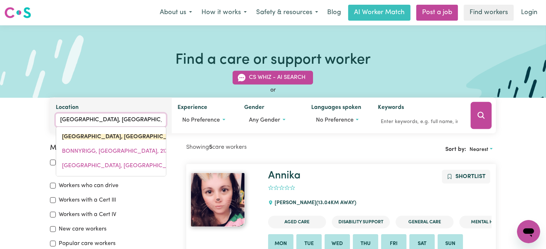
drag, startPoint x: 149, startPoint y: 119, endPoint x: 145, endPoint y: 119, distance: 4.3
click at [145, 119] on input "[GEOGRAPHIC_DATA], [GEOGRAPHIC_DATA]" at bounding box center [111, 120] width 111 height 13
type input "[GEOGRAPHIC_DATA], [GEOGRAPHIC_DATA]"
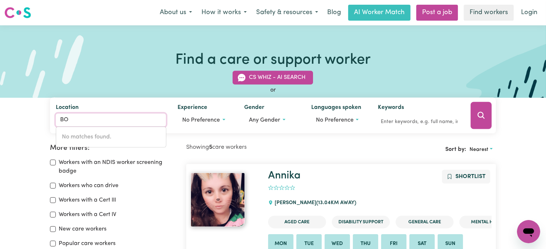
type input "B"
type input "lak"
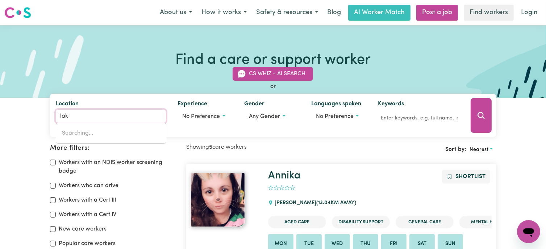
type input "[PERSON_NAME], [GEOGRAPHIC_DATA], 2650"
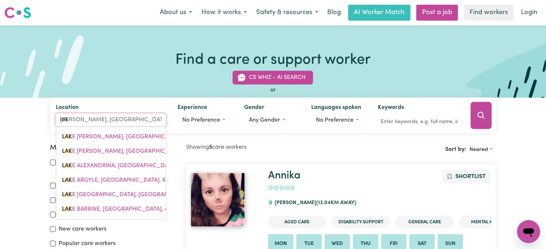
type input "lake"
type input "[PERSON_NAME], [GEOGRAPHIC_DATA], 2650"
type input "lake i"
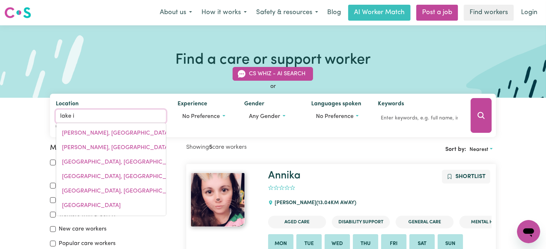
type input "[GEOGRAPHIC_DATA], [GEOGRAPHIC_DATA], 2528"
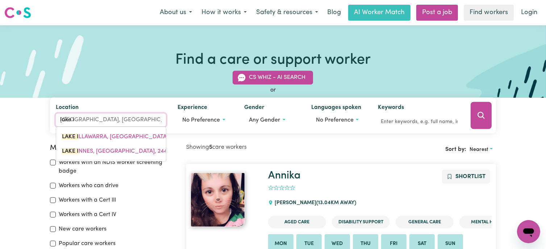
type input "lake in"
type input "lake inNES, [GEOGRAPHIC_DATA], 2446"
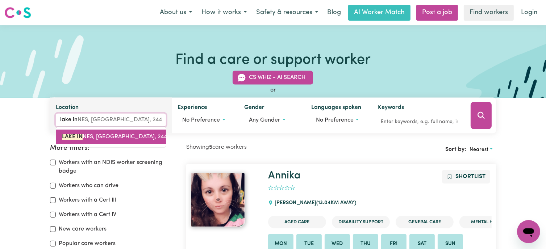
click at [68, 136] on mark "LAKE IN" at bounding box center [72, 137] width 21 height 6
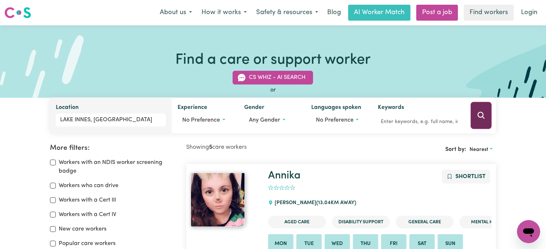
click at [480, 116] on icon "Search" at bounding box center [481, 115] width 9 height 9
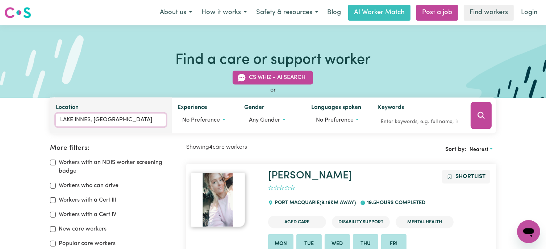
type input "[GEOGRAPHIC_DATA], [GEOGRAPHIC_DATA], 2446"
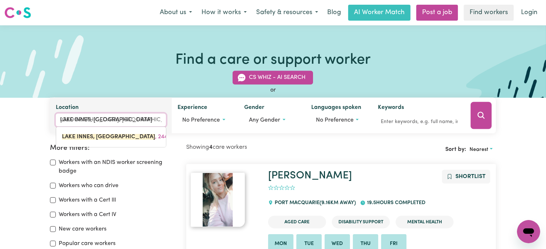
drag, startPoint x: 140, startPoint y: 117, endPoint x: 133, endPoint y: 117, distance: 7.3
click at [135, 117] on input "LAKE INNES, [GEOGRAPHIC_DATA]" at bounding box center [111, 120] width 111 height 13
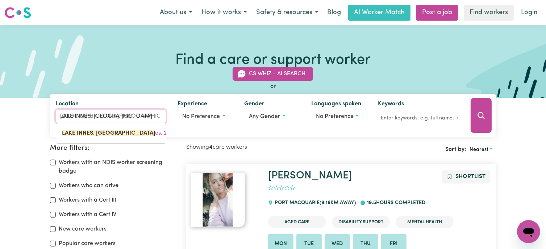
type input "LAKE INNES, [GEOGRAPHIC_DATA] W"
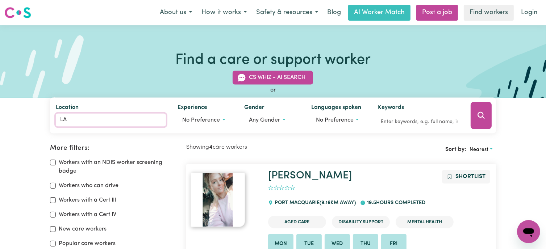
type input "L"
type input "mid"
type input "midDLE ARM, [GEOGRAPHIC_DATA], 2580"
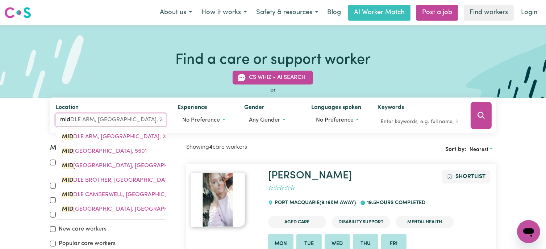
type input "mid"
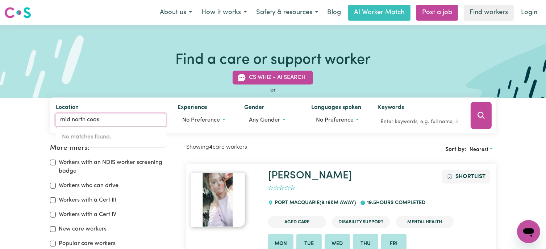
type input "mid north coast"
drag, startPoint x: 103, startPoint y: 121, endPoint x: 57, endPoint y: 122, distance: 46.0
click at [57, 122] on input "mid north coast" at bounding box center [111, 120] width 111 height 13
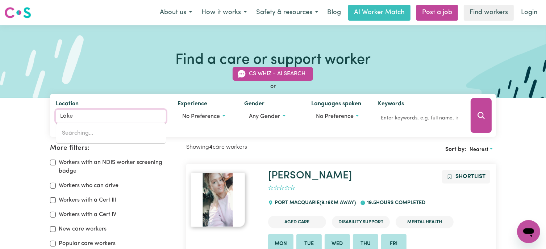
type input "Lake"
type input "[PERSON_NAME], [GEOGRAPHIC_DATA], 2650"
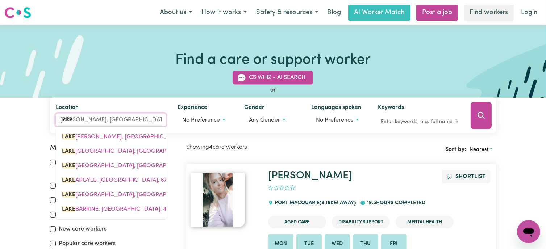
type input "Lake H"
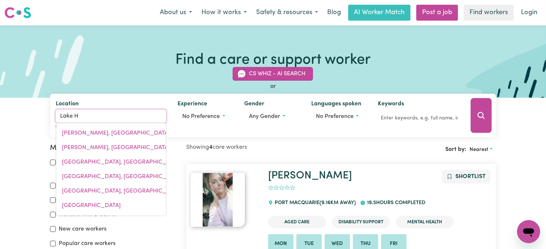
type input "[GEOGRAPHIC_DATA][PERSON_NAME], [GEOGRAPHIC_DATA], 5719"
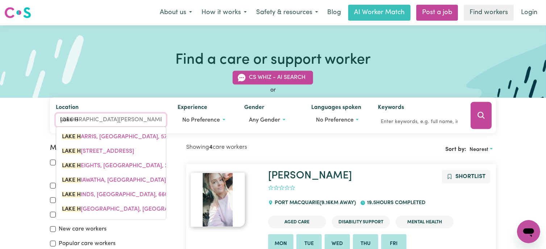
type input "Lake Ha"
type input "[GEOGRAPHIC_DATA][PERSON_NAME], [GEOGRAPHIC_DATA], 5719"
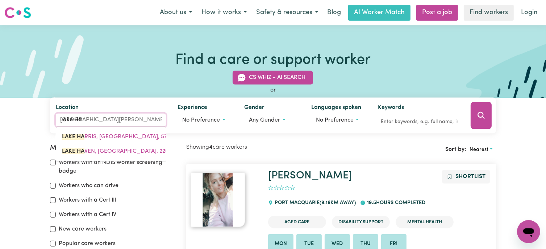
type input "Lake Hav"
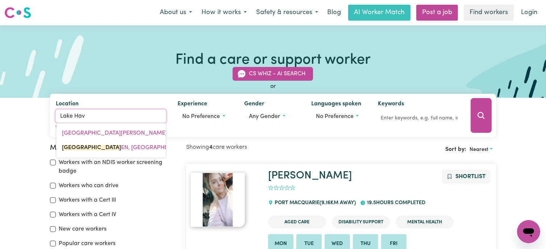
type input "[GEOGRAPHIC_DATA], [GEOGRAPHIC_DATA], 2263"
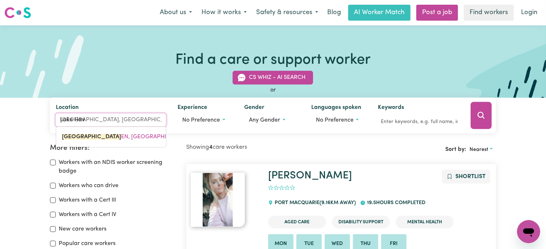
type input "[GEOGRAPHIC_DATA]"
type input "[GEOGRAPHIC_DATA], [GEOGRAPHIC_DATA], 2263"
type input "[GEOGRAPHIC_DATA]"
type input "[GEOGRAPHIC_DATA], [GEOGRAPHIC_DATA], 2263"
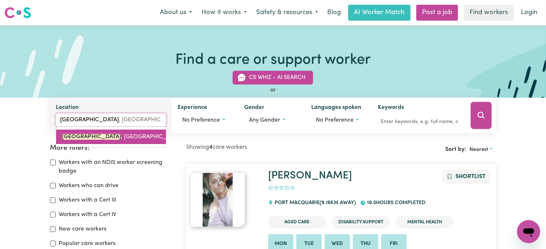
click at [112, 138] on span "[GEOGRAPHIC_DATA] , [GEOGRAPHIC_DATA], 2263" at bounding box center [130, 137] width 136 height 6
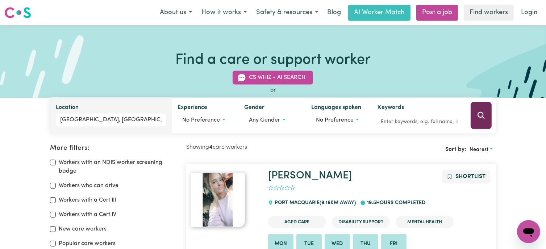
click at [481, 117] on icon "Search" at bounding box center [481, 115] width 9 height 9
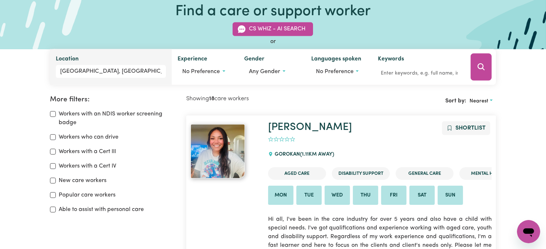
scroll to position [12, 0]
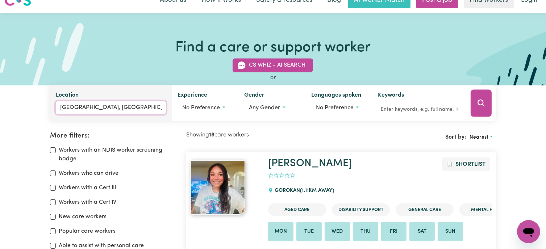
type input "[GEOGRAPHIC_DATA], [GEOGRAPHIC_DATA], 2263"
click at [141, 105] on input "[GEOGRAPHIC_DATA], [GEOGRAPHIC_DATA]" at bounding box center [111, 107] width 111 height 13
drag, startPoint x: 161, startPoint y: 107, endPoint x: 54, endPoint y: 111, distance: 106.2
click at [54, 111] on div "Location [GEOGRAPHIC_DATA], [GEOGRAPHIC_DATA], [GEOGRAPHIC_DATA], [STREET_ADDRE…" at bounding box center [111, 104] width 122 height 36
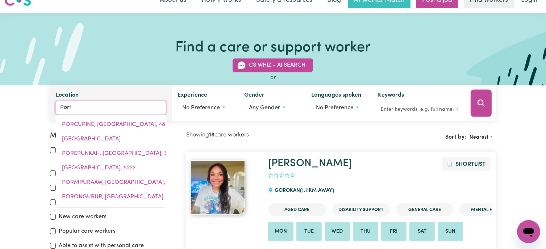
type input "Port"
type input "[GEOGRAPHIC_DATA], [GEOGRAPHIC_DATA]"
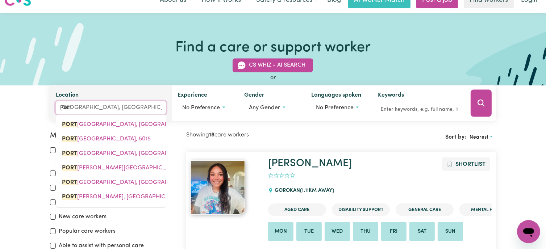
type input "Port M"
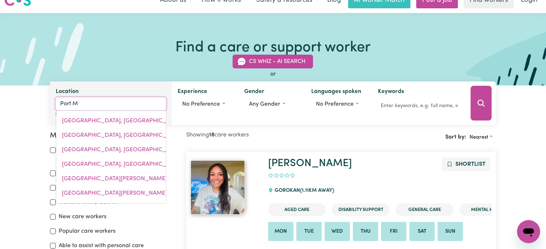
type input "[GEOGRAPHIC_DATA][PERSON_NAME], [GEOGRAPHIC_DATA], 5291"
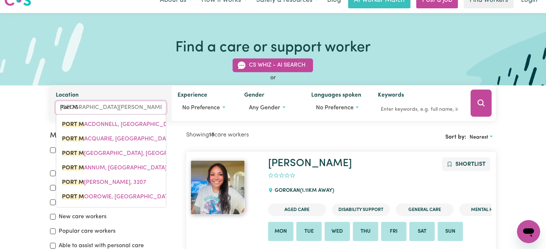
type input "[GEOGRAPHIC_DATA]"
type input "Port [PERSON_NAME], [GEOGRAPHIC_DATA], 5291"
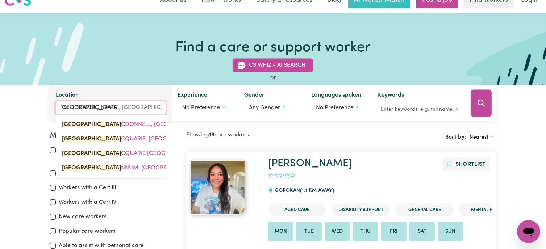
type input "Port Mac"
type input "[GEOGRAPHIC_DATA][PERSON_NAME], [GEOGRAPHIC_DATA], 5291"
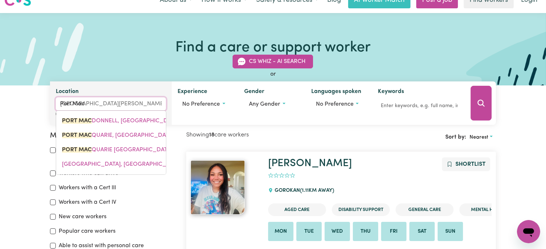
type input "Port Macq"
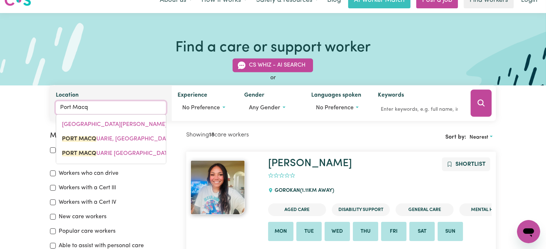
type input "[GEOGRAPHIC_DATA], [GEOGRAPHIC_DATA], 2444"
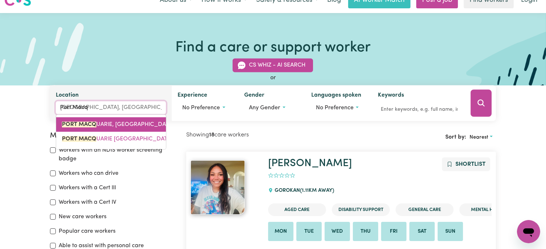
click at [116, 120] on link "PORT MACQ UARIE, [GEOGRAPHIC_DATA], 2444" at bounding box center [111, 125] width 110 height 14
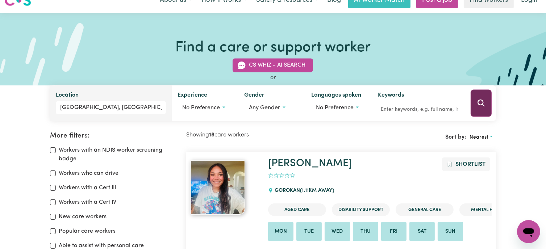
click at [479, 107] on icon "Search" at bounding box center [481, 103] width 9 height 9
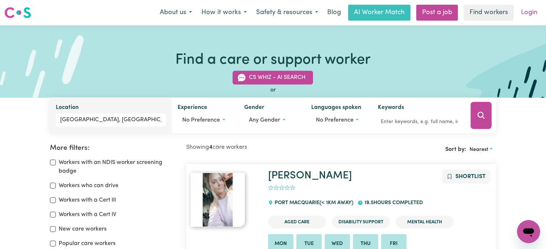
click at [524, 13] on link "Login" at bounding box center [529, 13] width 25 height 16
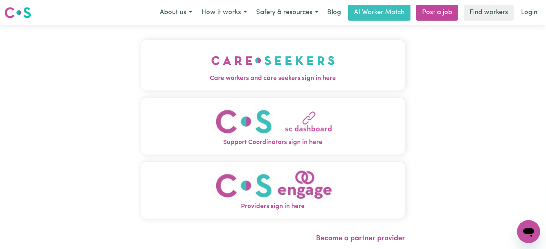
click at [281, 59] on img "Care workers and care seekers sign in here" at bounding box center [273, 60] width 124 height 27
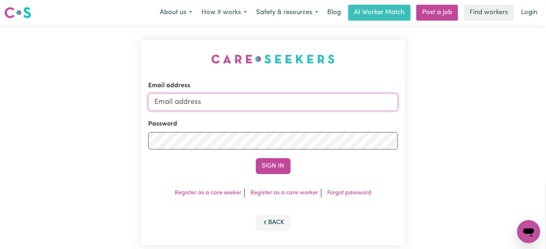
type input "[EMAIL_ADDRESS][DOMAIN_NAME]"
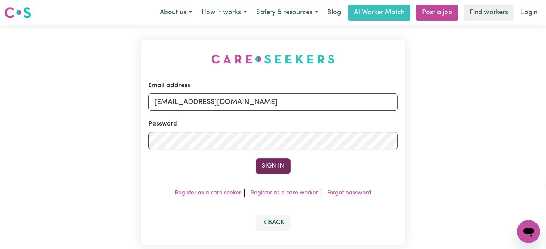
click at [270, 165] on button "Sign In" at bounding box center [273, 166] width 35 height 16
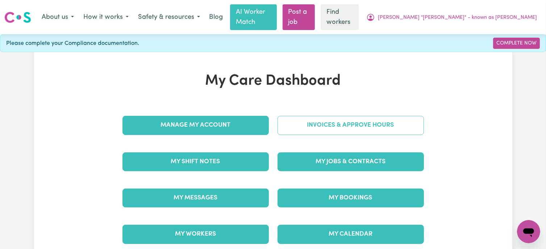
click at [313, 116] on link "Invoices & Approve Hours" at bounding box center [351, 125] width 146 height 19
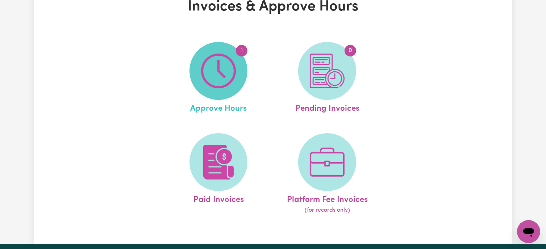
scroll to position [72, 0]
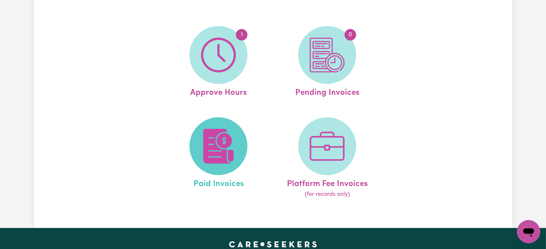
click at [216, 139] on img at bounding box center [218, 146] width 35 height 35
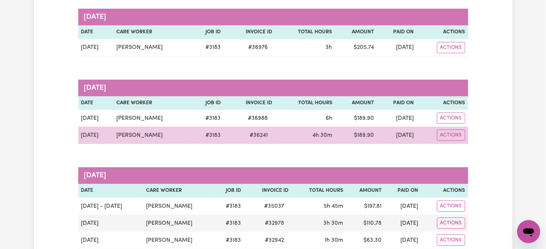
scroll to position [145, 0]
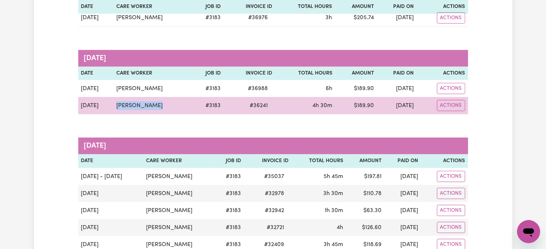
drag, startPoint x: 156, startPoint y: 94, endPoint x: 109, endPoint y: 99, distance: 47.0
click at [109, 99] on tr "[DATE] [PERSON_NAME] # 3183 # 36241 4h 30m $ 189.90 [DATE] Actions" at bounding box center [273, 105] width 390 height 17
copy tr "[PERSON_NAME]"
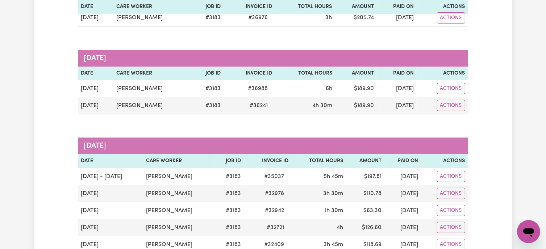
click at [159, 114] on div "Group by: Date Care Worker Status Search Export [DATE] Date Care Worker Job ID …" at bounding box center [273, 131] width 390 height 372
